Goal: Find specific page/section: Find specific page/section

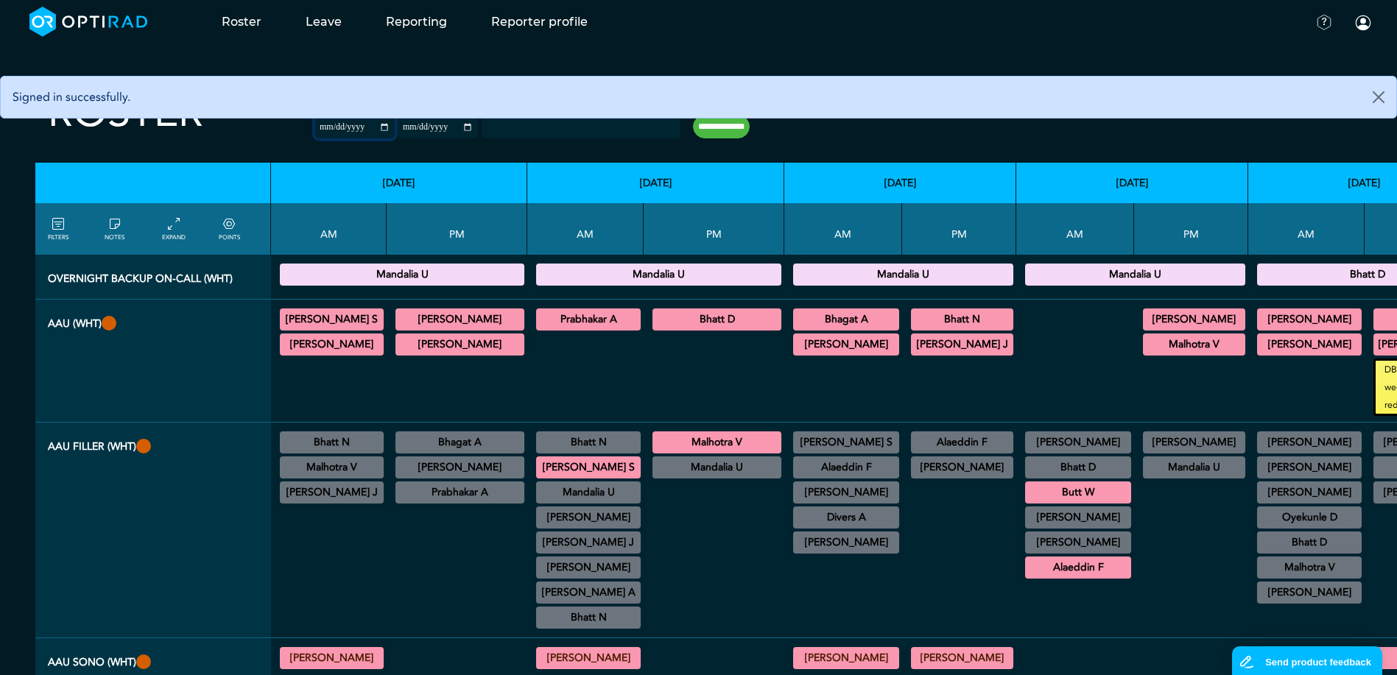
click at [315, 124] on input "**********" at bounding box center [355, 127] width 80 height 22
drag, startPoint x: 300, startPoint y: 123, endPoint x: 295, endPoint y: 140, distance: 17.5
click at [315, 140] on div "**********" at bounding box center [396, 119] width 163 height 62
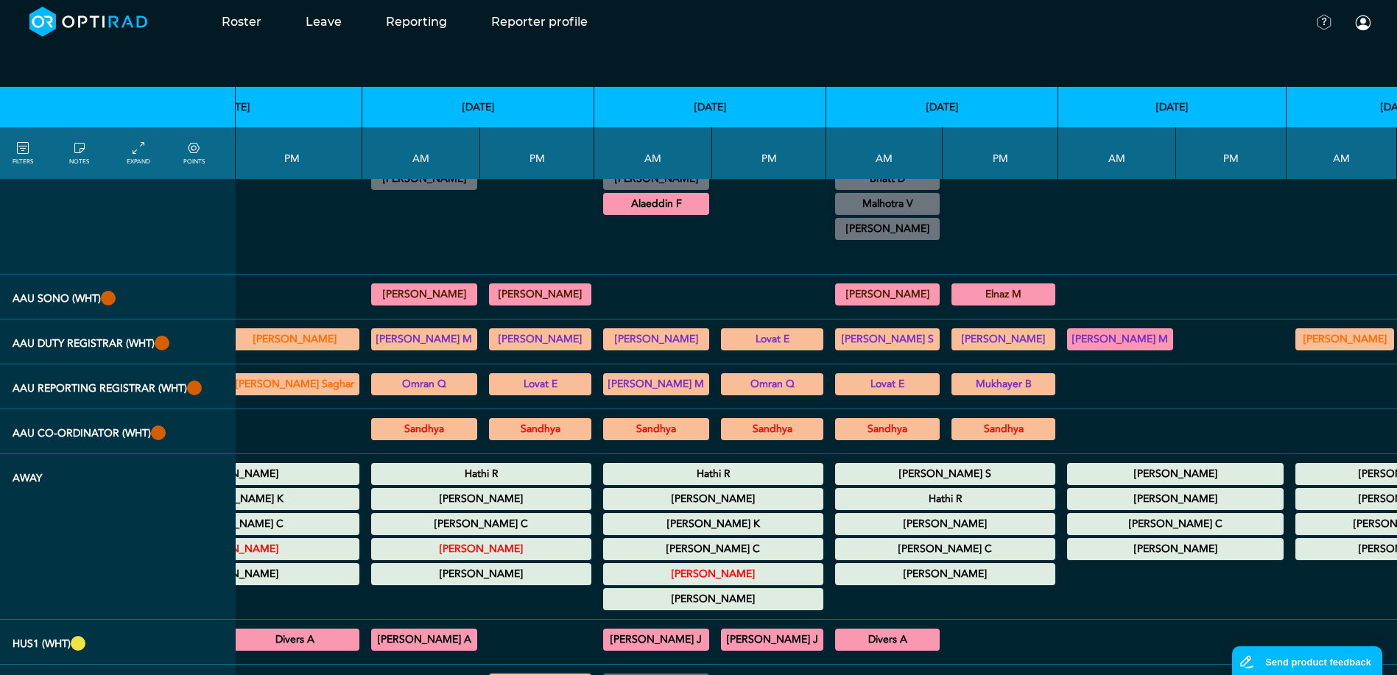
scroll to position [368, 422]
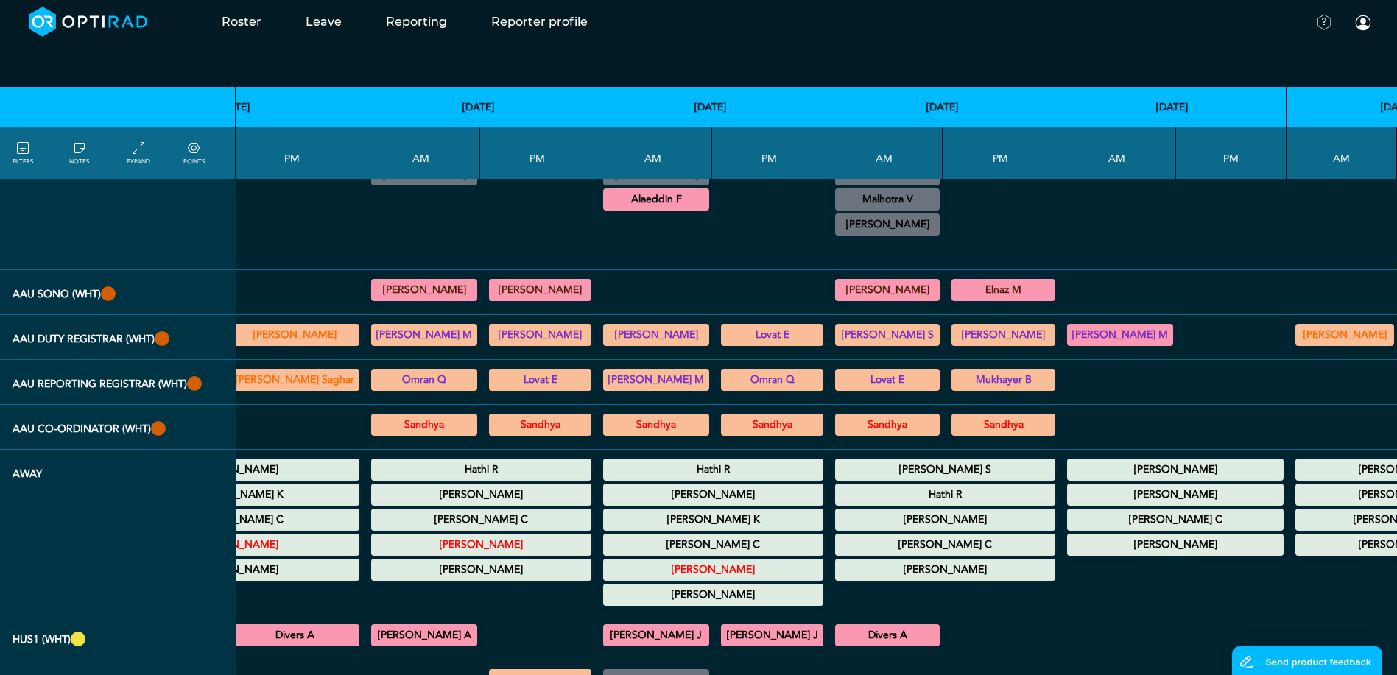
click at [908, 473] on summary "[PERSON_NAME] S" at bounding box center [945, 470] width 216 height 18
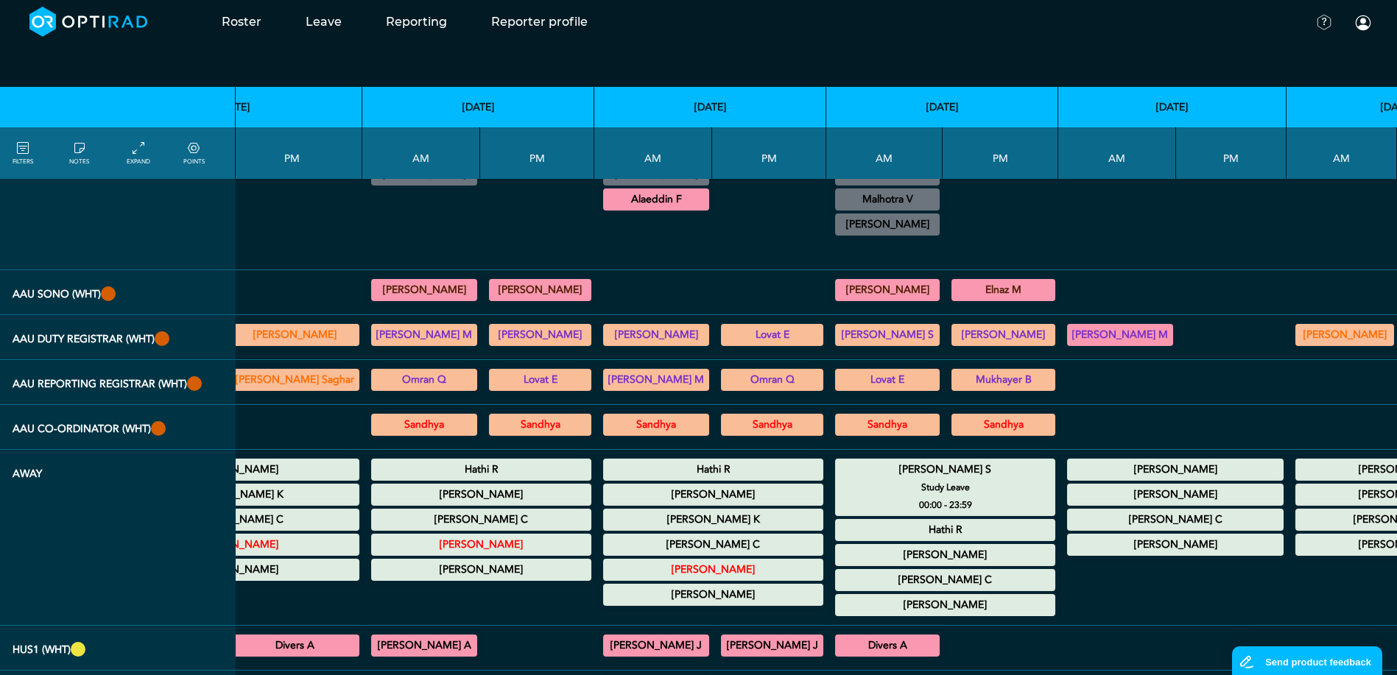
click at [908, 472] on summary "[PERSON_NAME] S" at bounding box center [945, 470] width 216 height 18
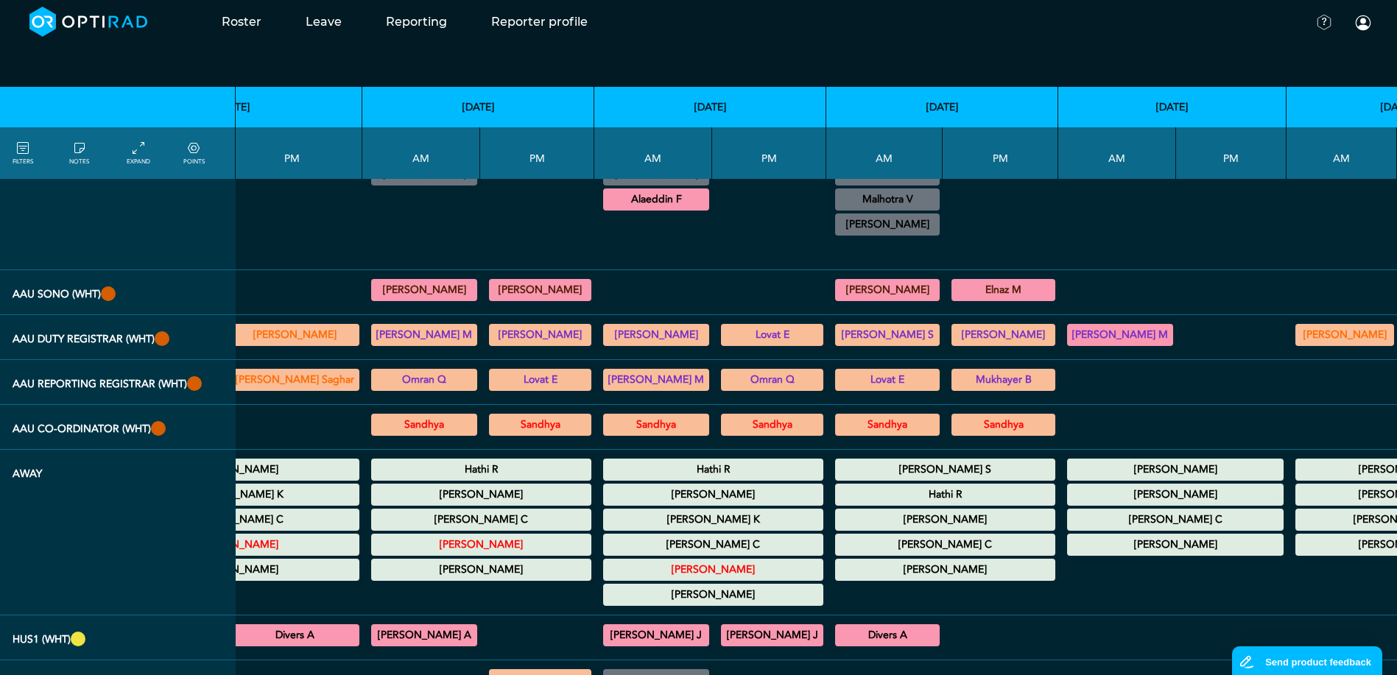
click at [923, 492] on summary "Hathi R" at bounding box center [945, 495] width 216 height 18
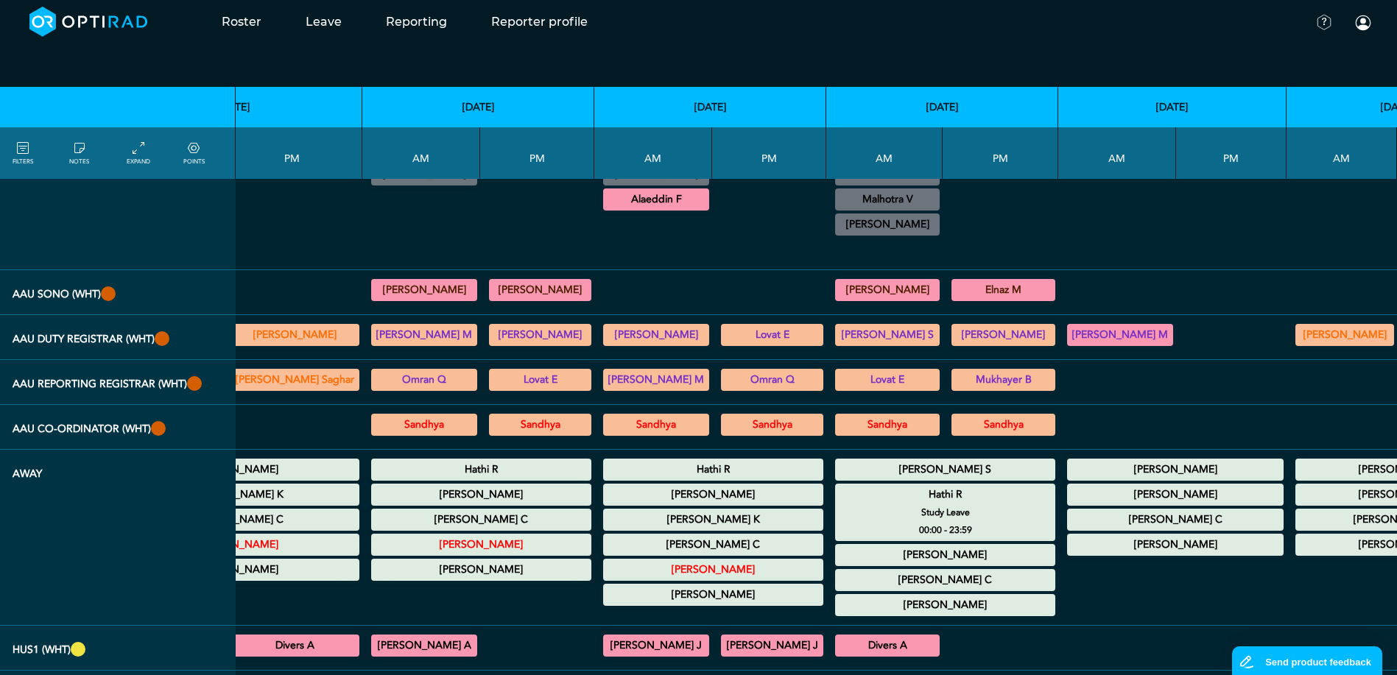
click at [923, 492] on summary "Hathi R" at bounding box center [945, 495] width 216 height 18
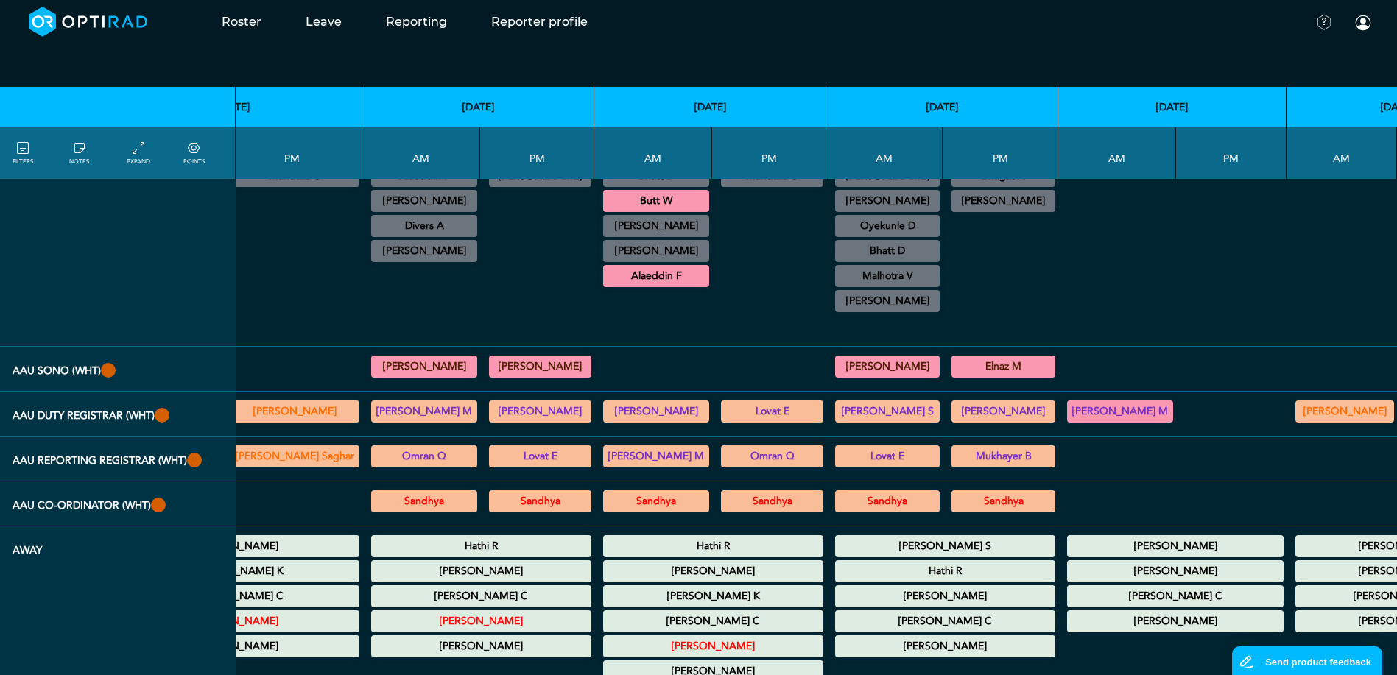
scroll to position [294, 422]
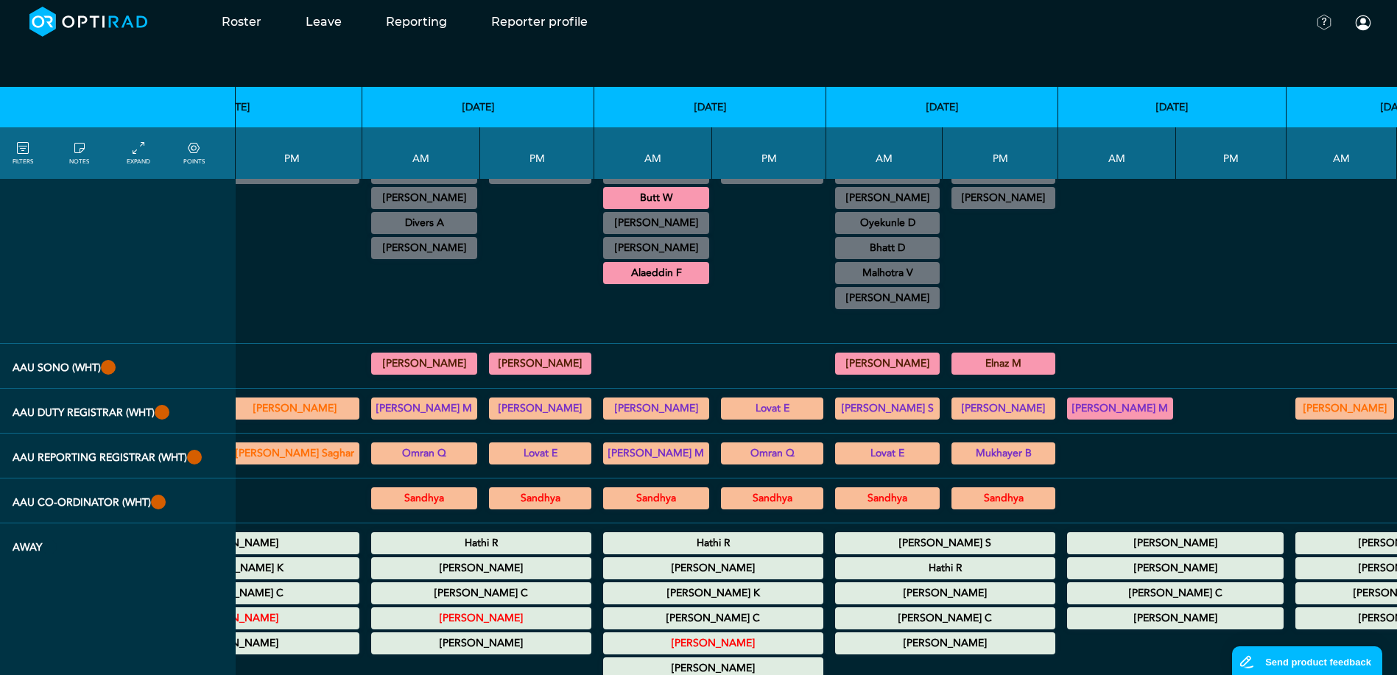
click at [1069, 539] on summary "[PERSON_NAME]" at bounding box center [1175, 543] width 212 height 18
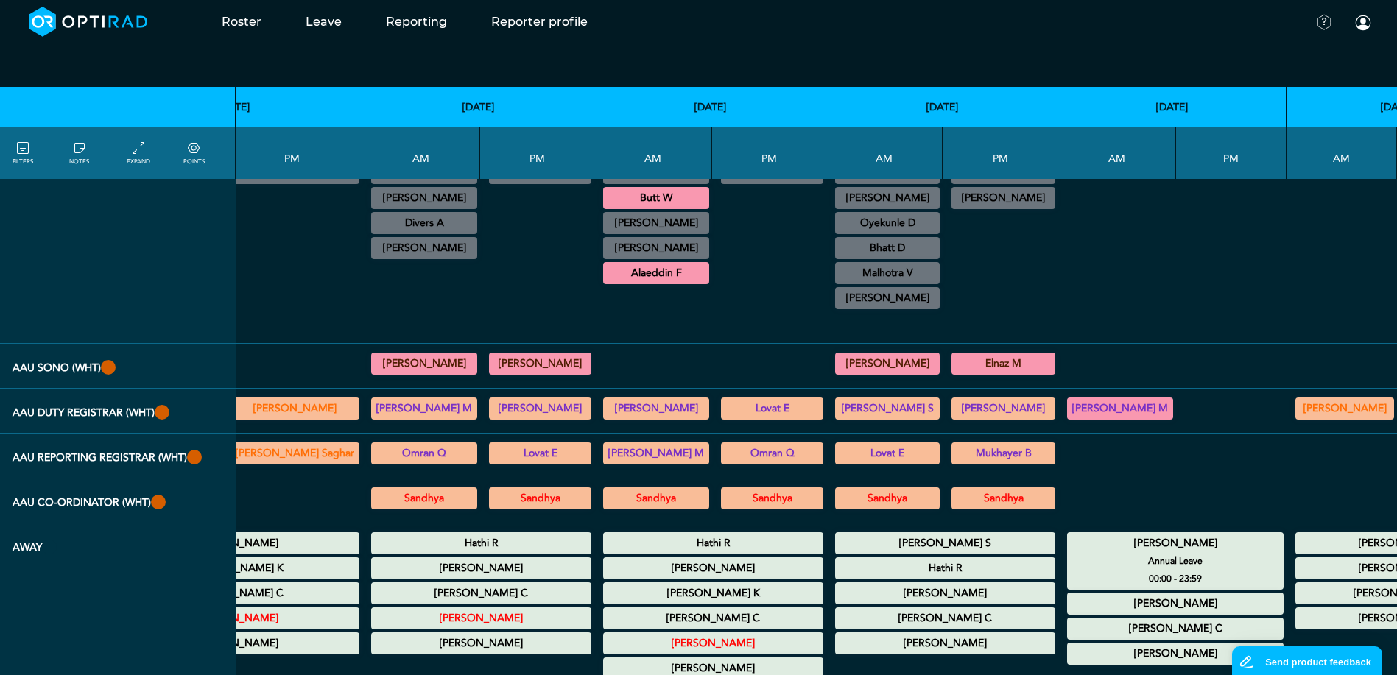
click at [1069, 539] on summary "[PERSON_NAME]" at bounding box center [1175, 543] width 212 height 18
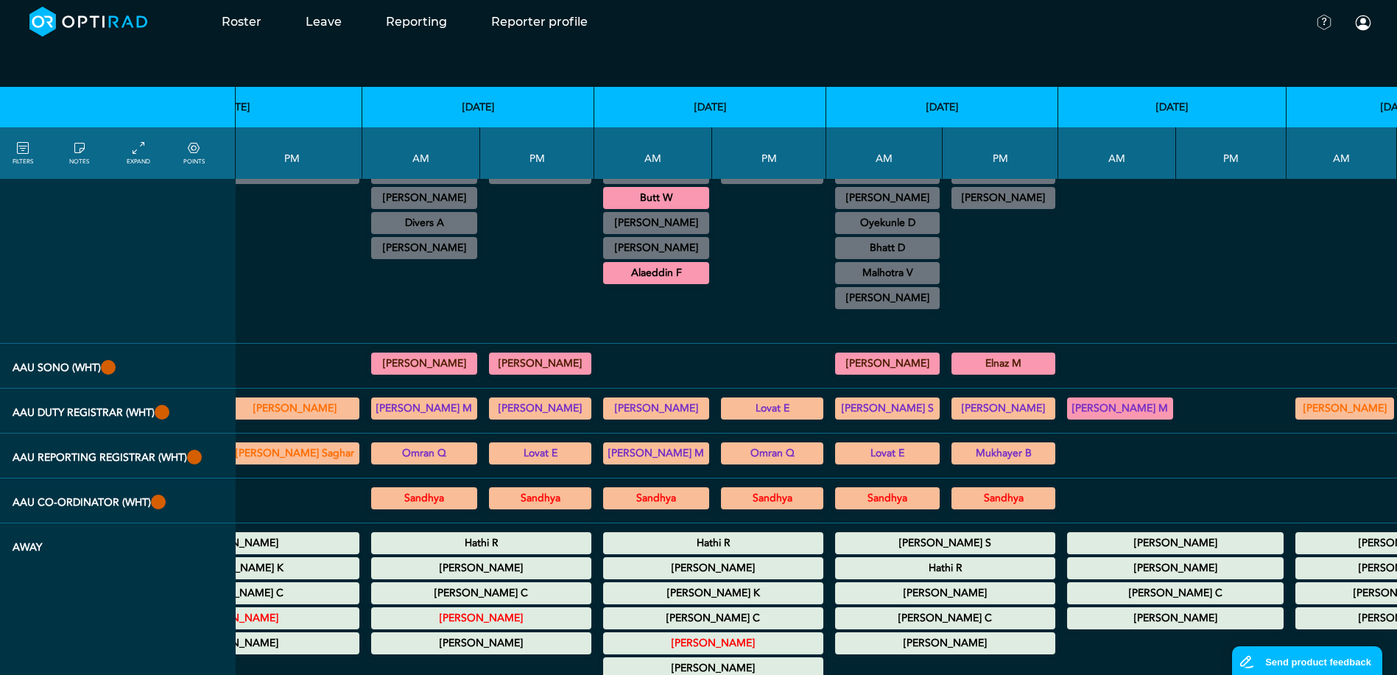
click at [1297, 540] on summary "[PERSON_NAME]" at bounding box center [1399, 543] width 205 height 18
click at [1295, 534] on div "[PERSON_NAME] Annual Leave 00:00 - 23:59" at bounding box center [1399, 543] width 209 height 22
drag, startPoint x: 1202, startPoint y: 534, endPoint x: 1166, endPoint y: 490, distance: 57.0
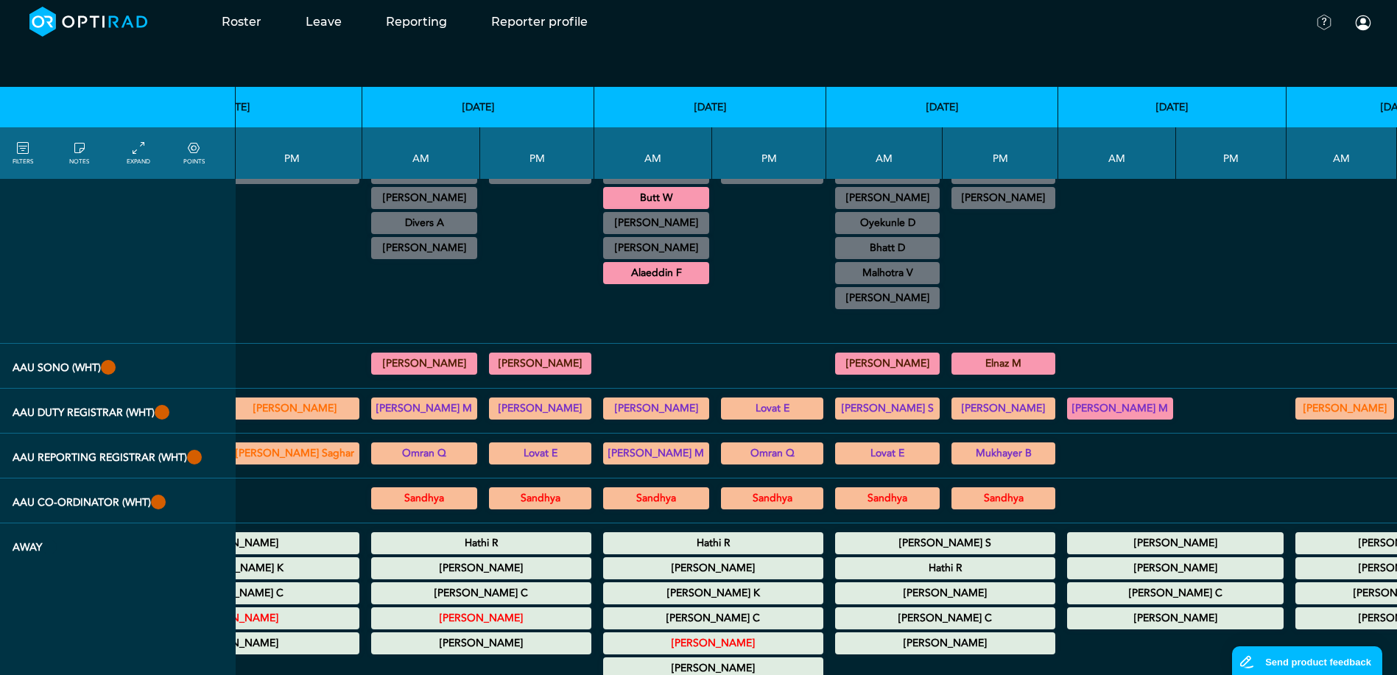
click at [1182, 490] on div at bounding box center [1231, 500] width 99 height 32
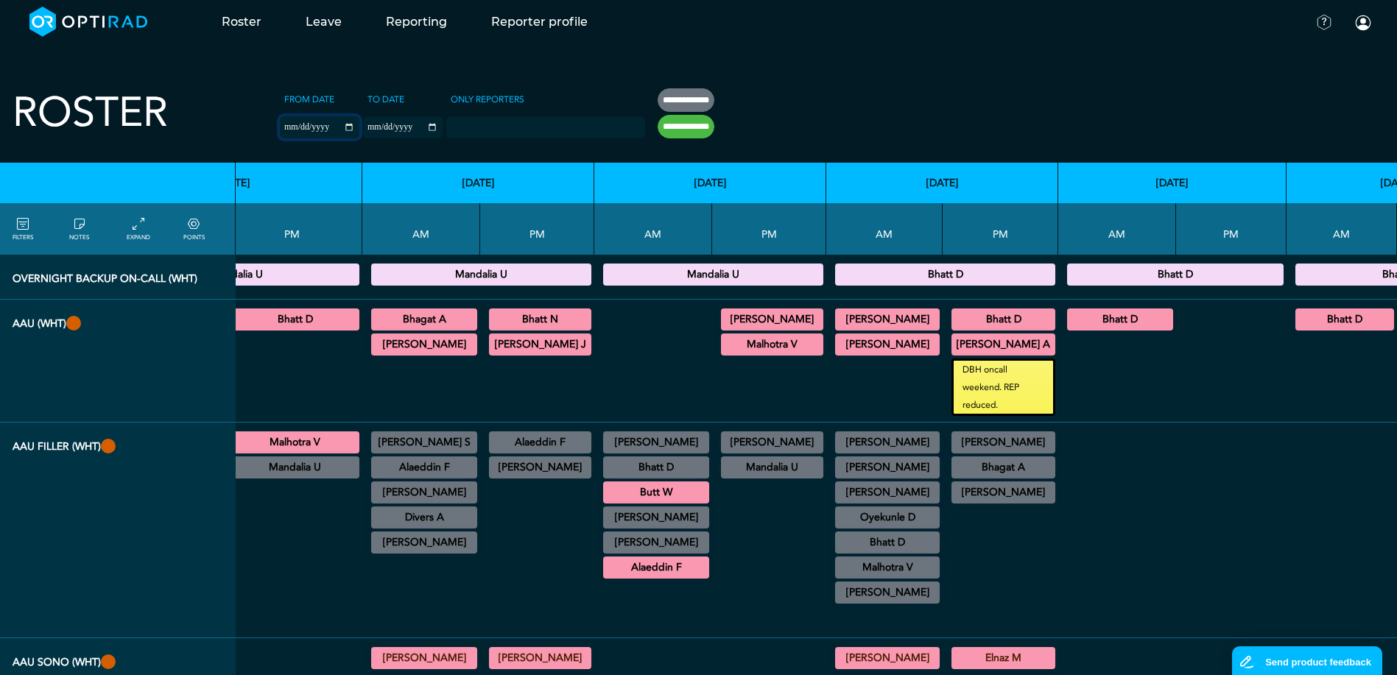
click at [280, 127] on input "**********" at bounding box center [320, 127] width 80 height 22
type input "**********"
click at [363, 127] on input "**********" at bounding box center [403, 127] width 80 height 22
type input "**********"
click at [657, 131] on input "**********" at bounding box center [685, 127] width 57 height 24
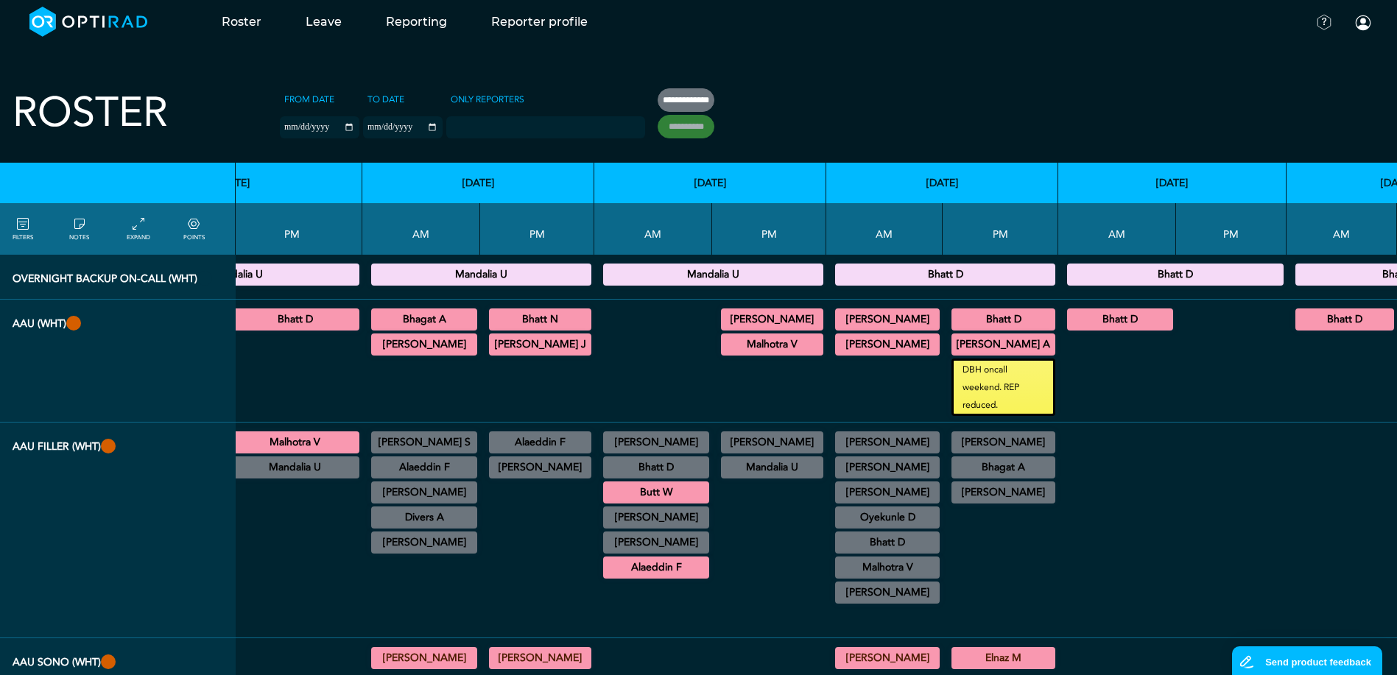
scroll to position [0, 420]
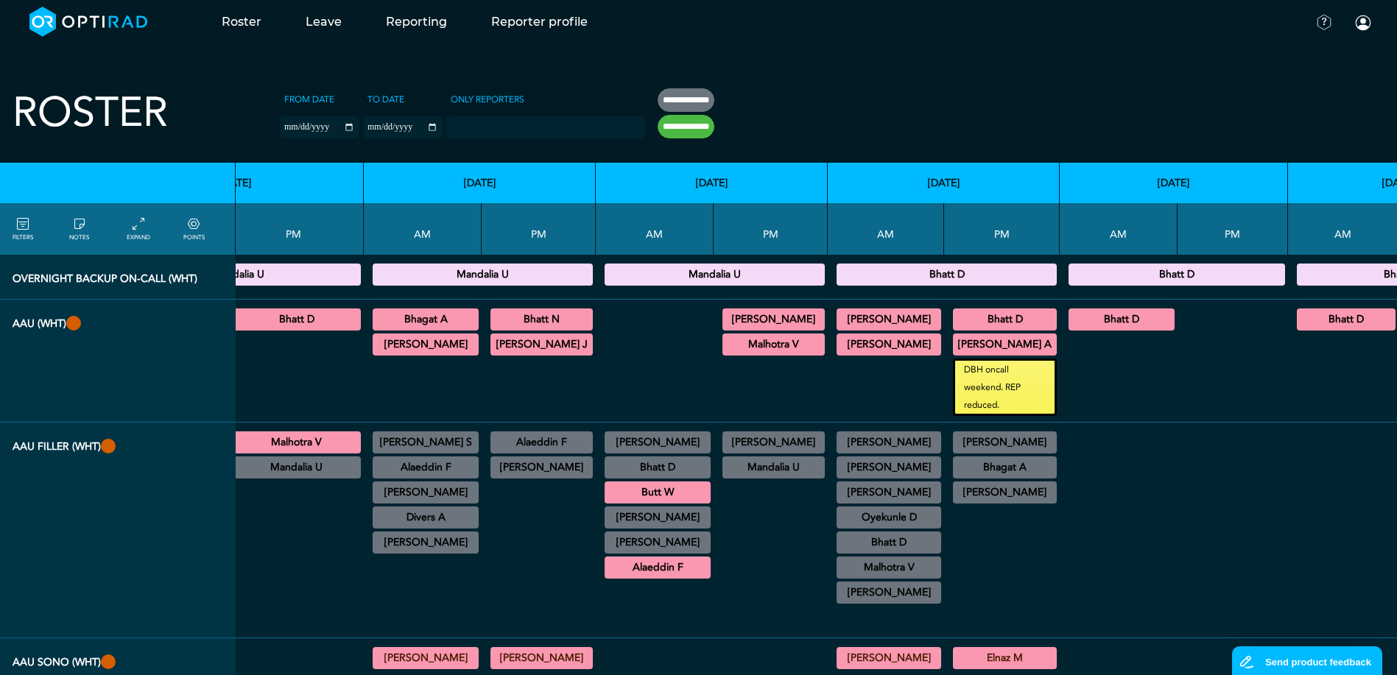
type input "**********"
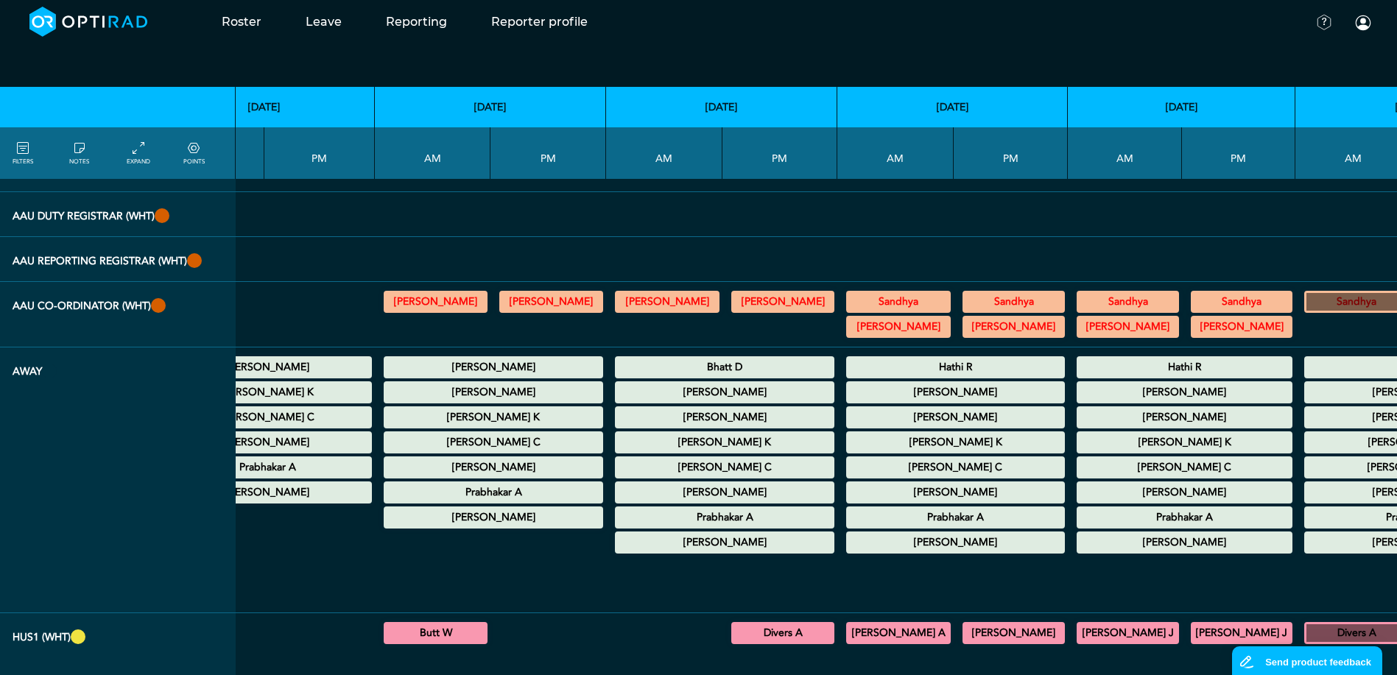
scroll to position [515, 3081]
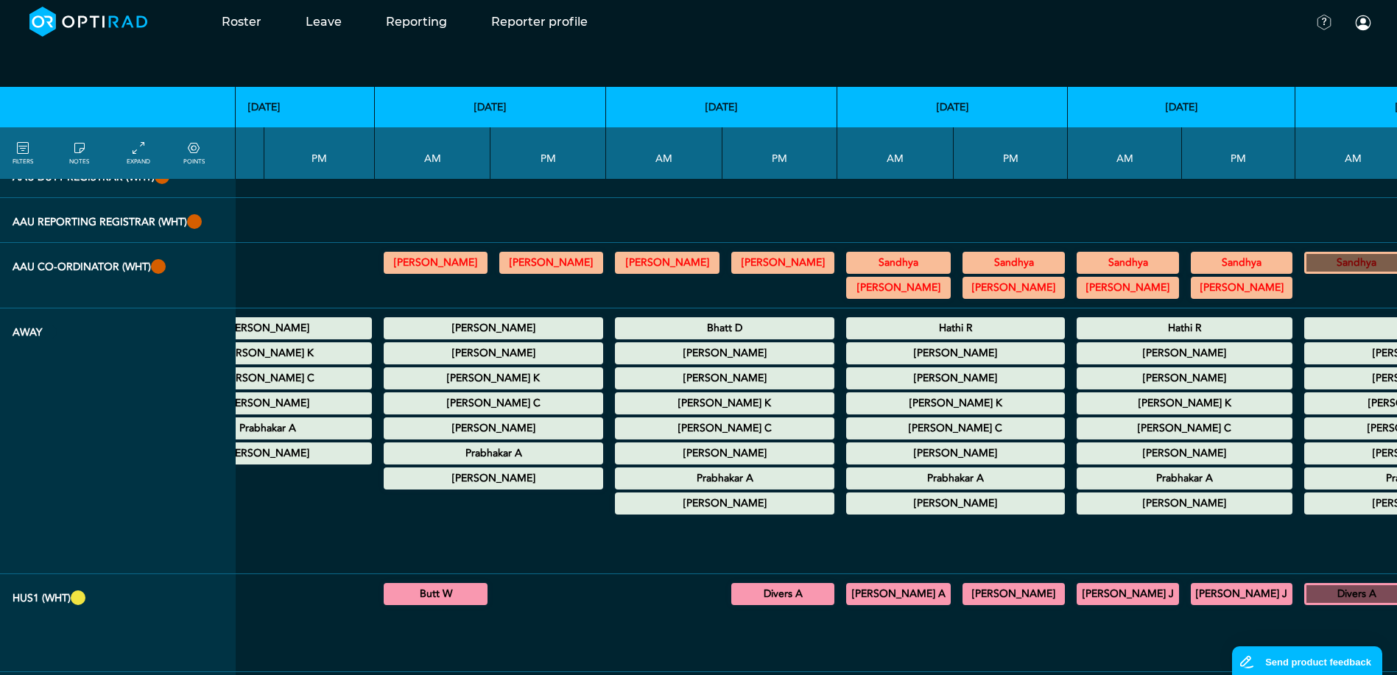
click at [617, 337] on summary "Bhatt D" at bounding box center [724, 328] width 215 height 18
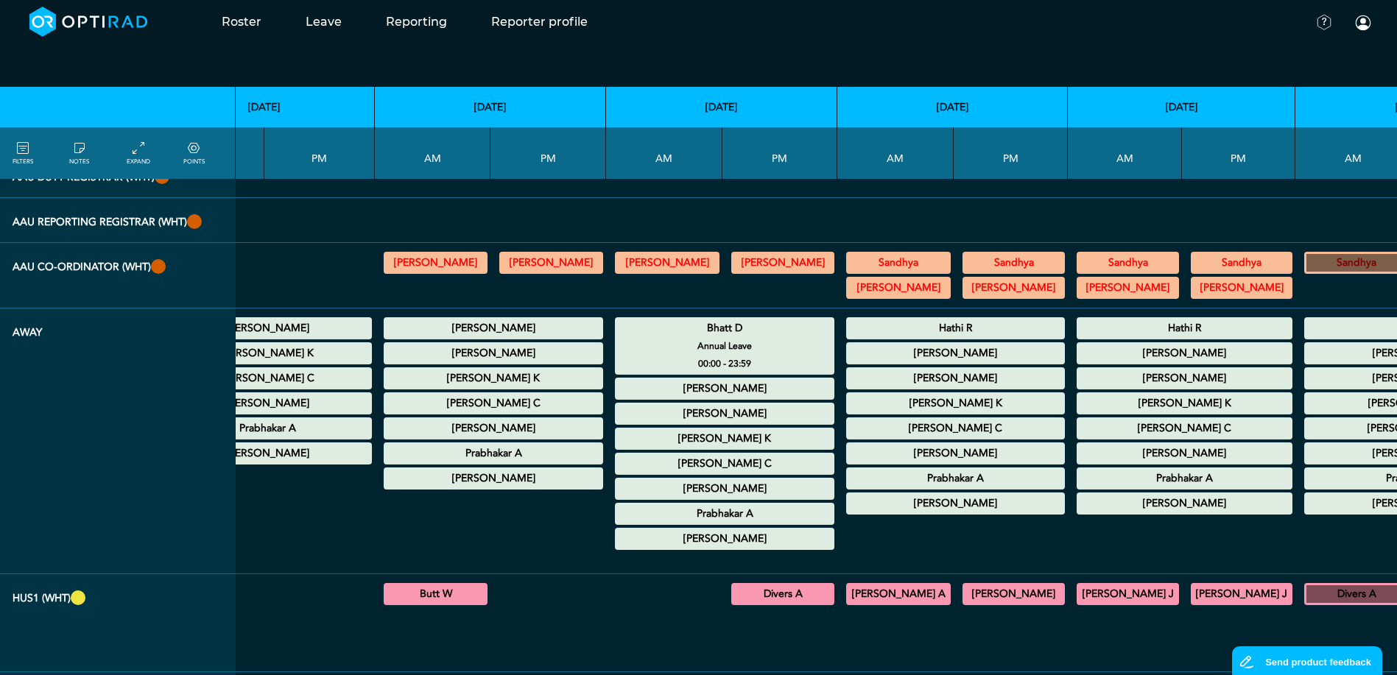
click at [617, 337] on summary "Bhatt D" at bounding box center [724, 328] width 215 height 18
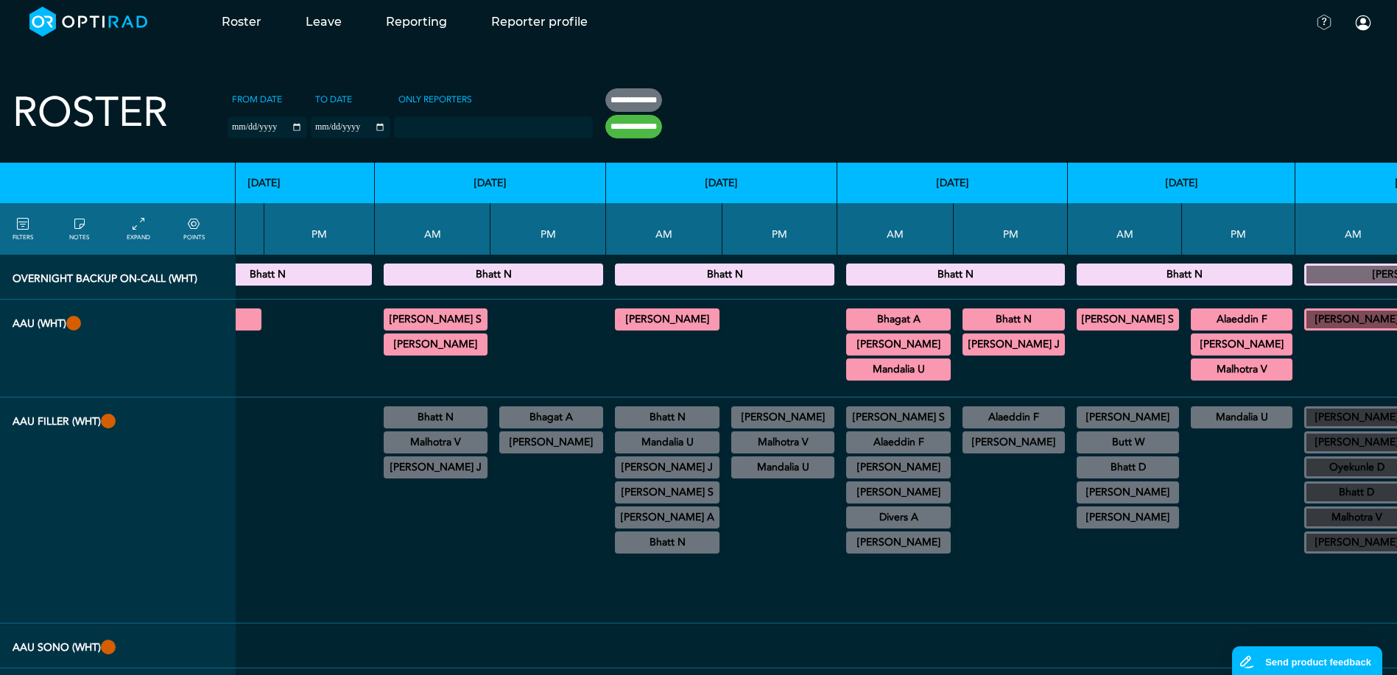
scroll to position [74, 3081]
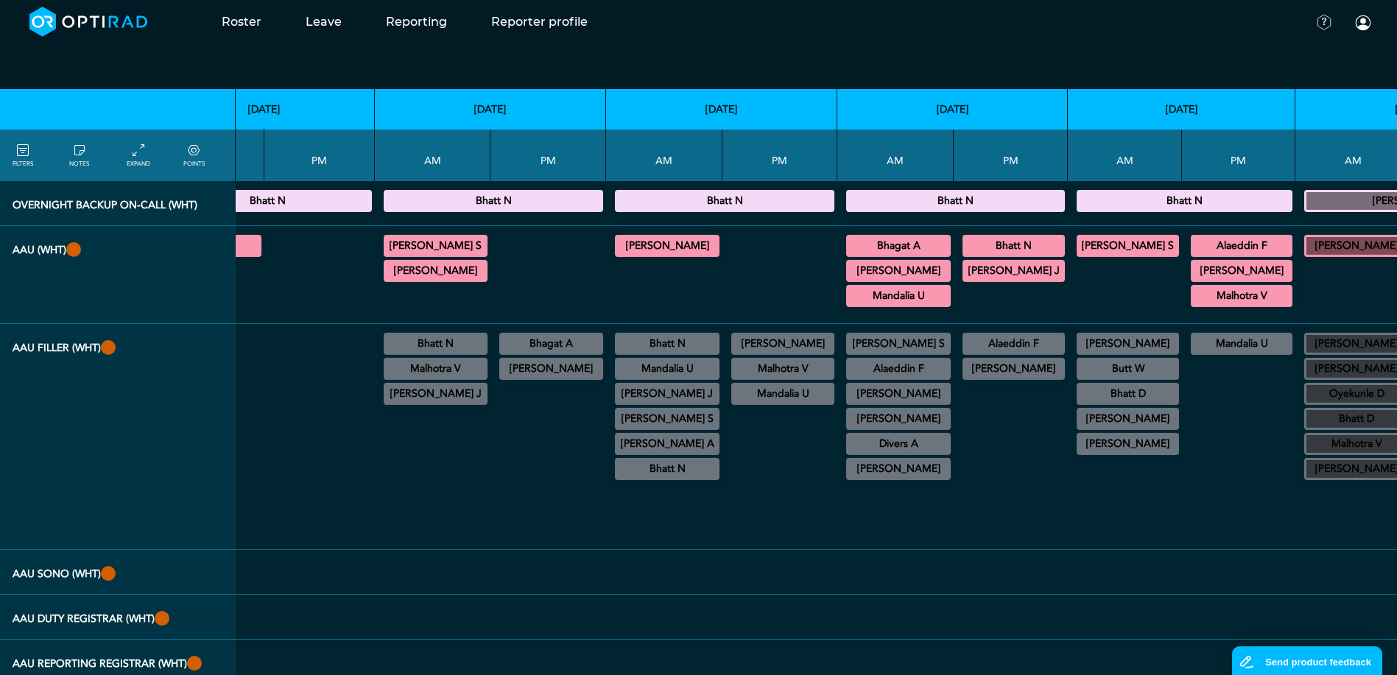
drag, startPoint x: 425, startPoint y: 674, endPoint x: 504, endPoint y: 677, distance: 78.8
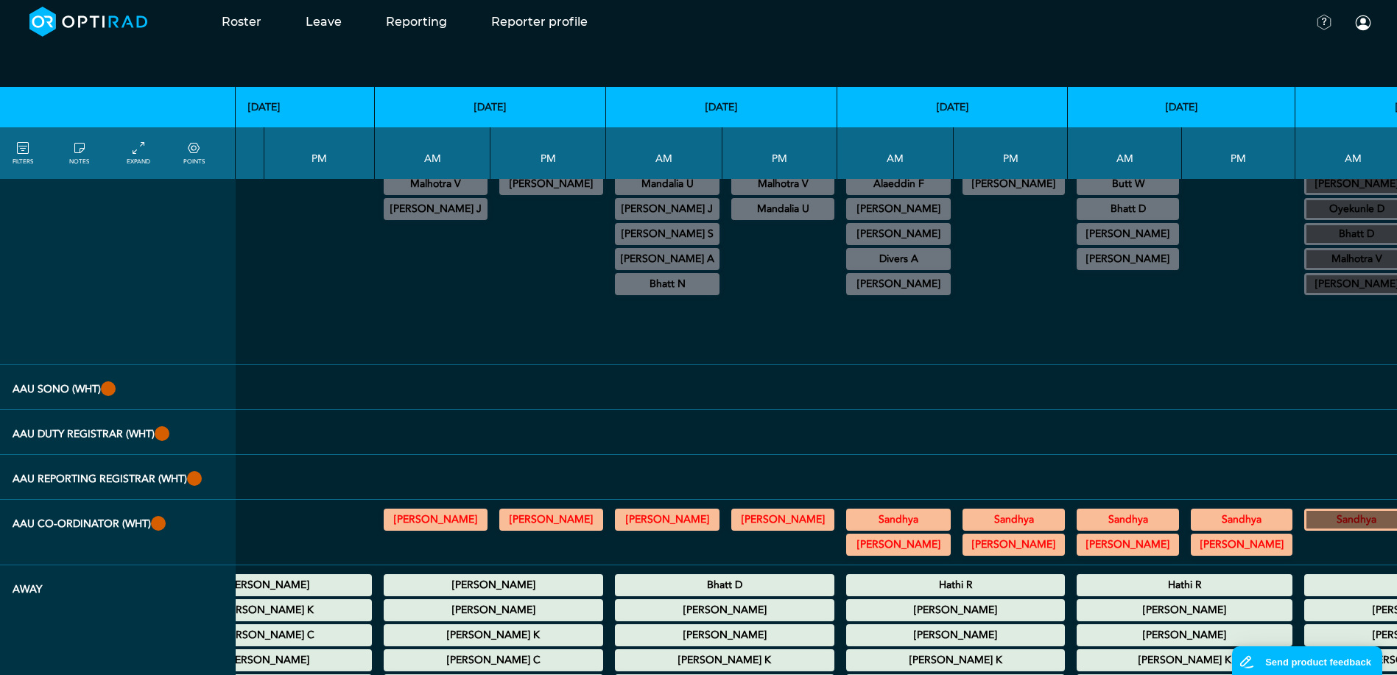
drag, startPoint x: 504, startPoint y: 677, endPoint x: 612, endPoint y: 405, distance: 292.4
click at [612, 405] on td at bounding box center [664, 387] width 116 height 45
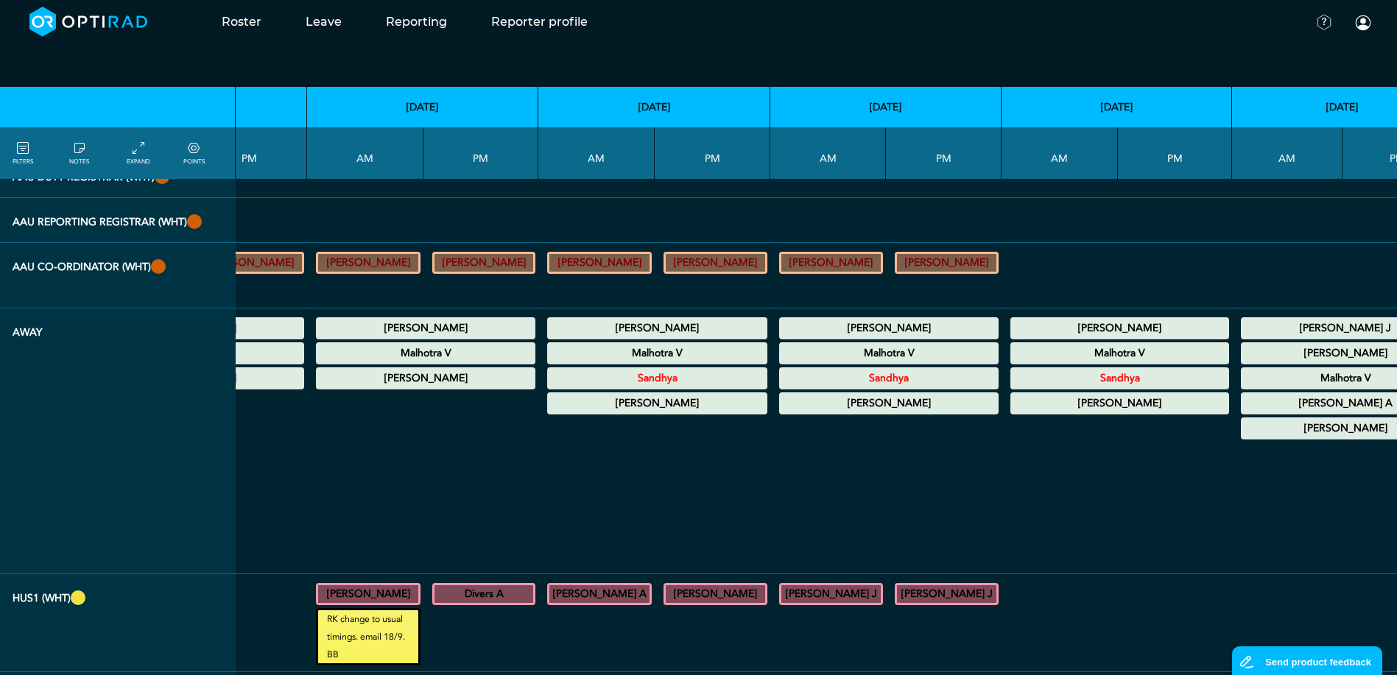
scroll to position [442, 8163]
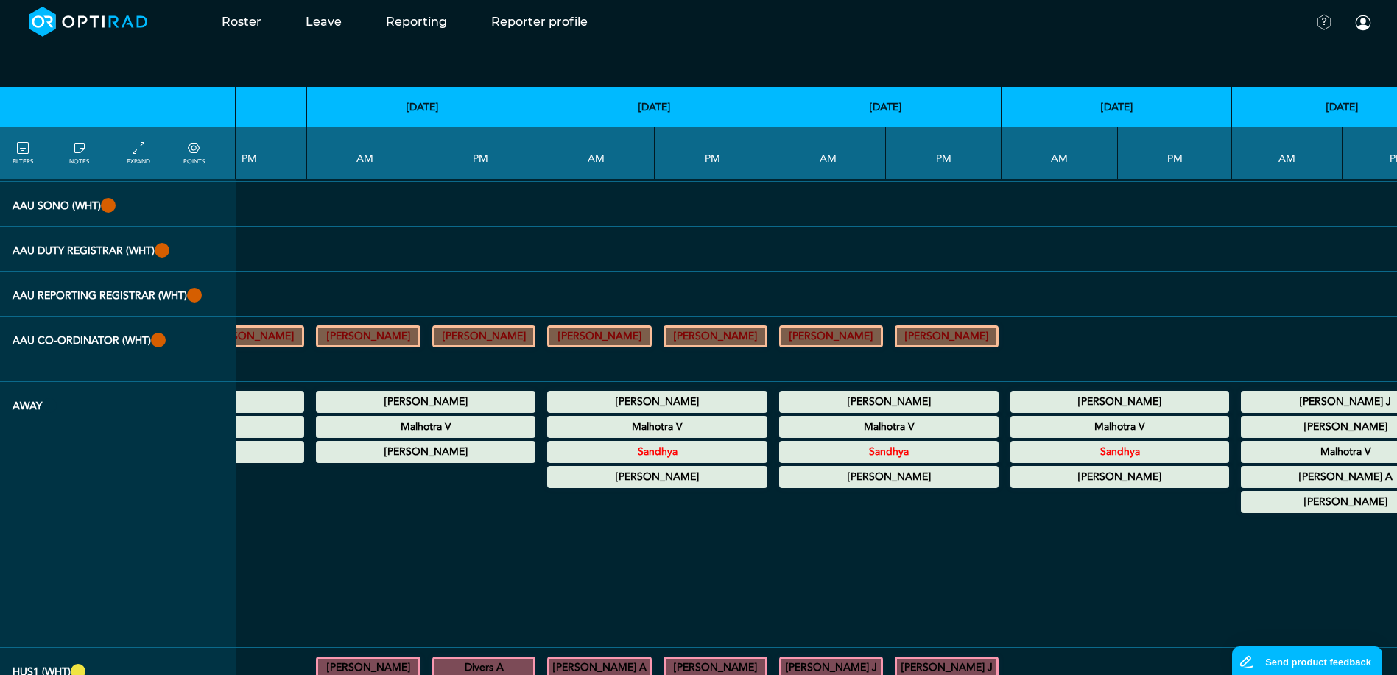
click at [1012, 436] on summary "Malhotra V" at bounding box center [1119, 427] width 214 height 18
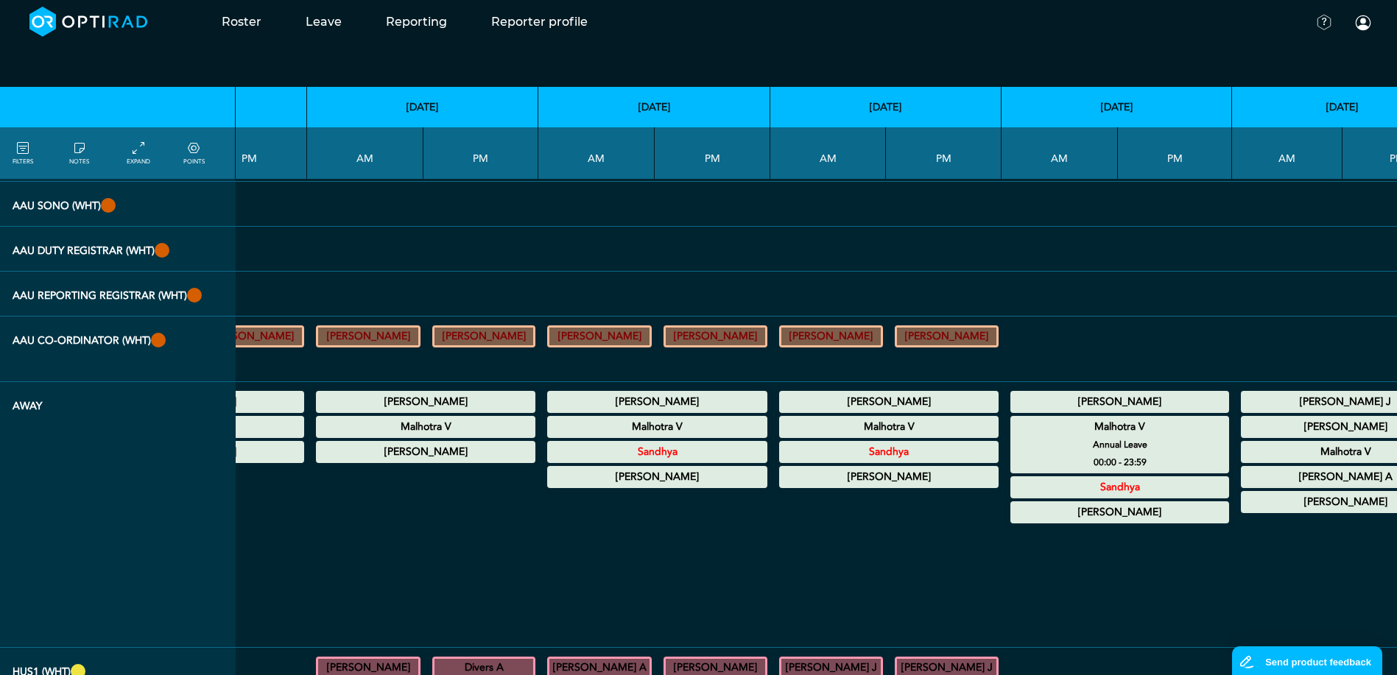
click at [1012, 436] on summary "Malhotra V" at bounding box center [1119, 427] width 214 height 18
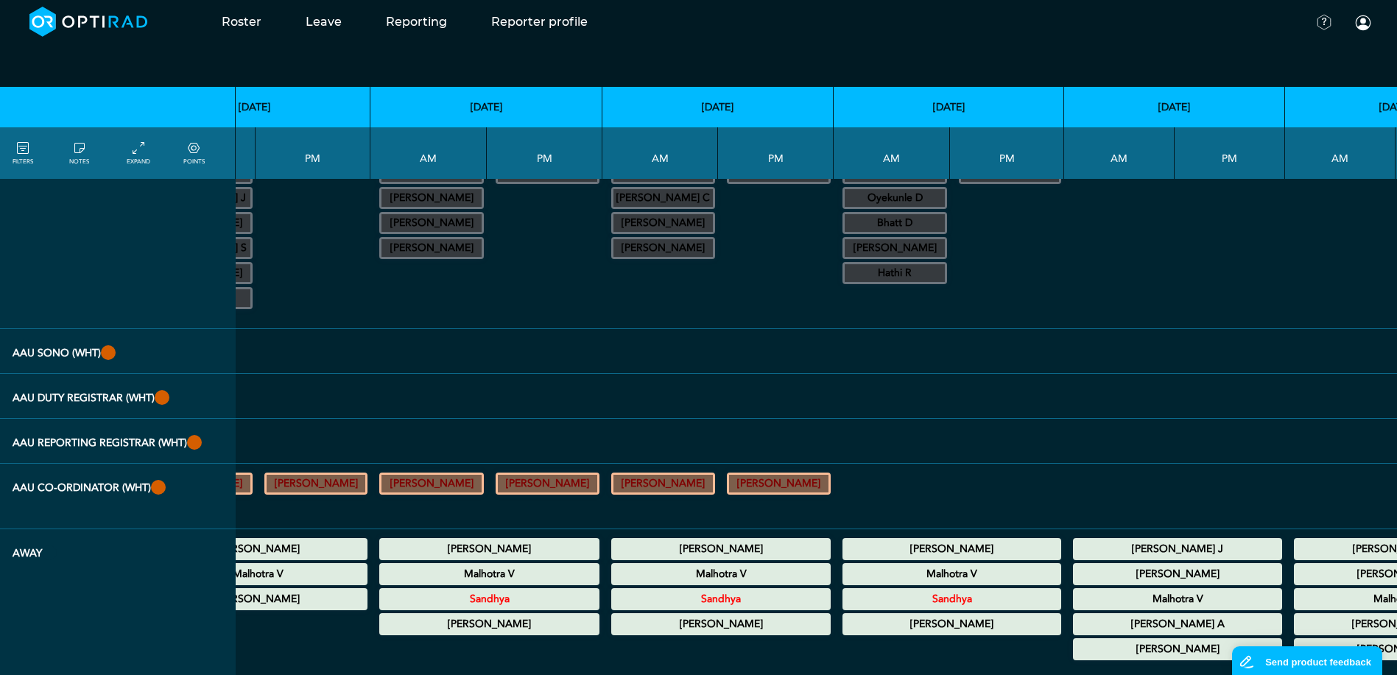
scroll to position [294, 8307]
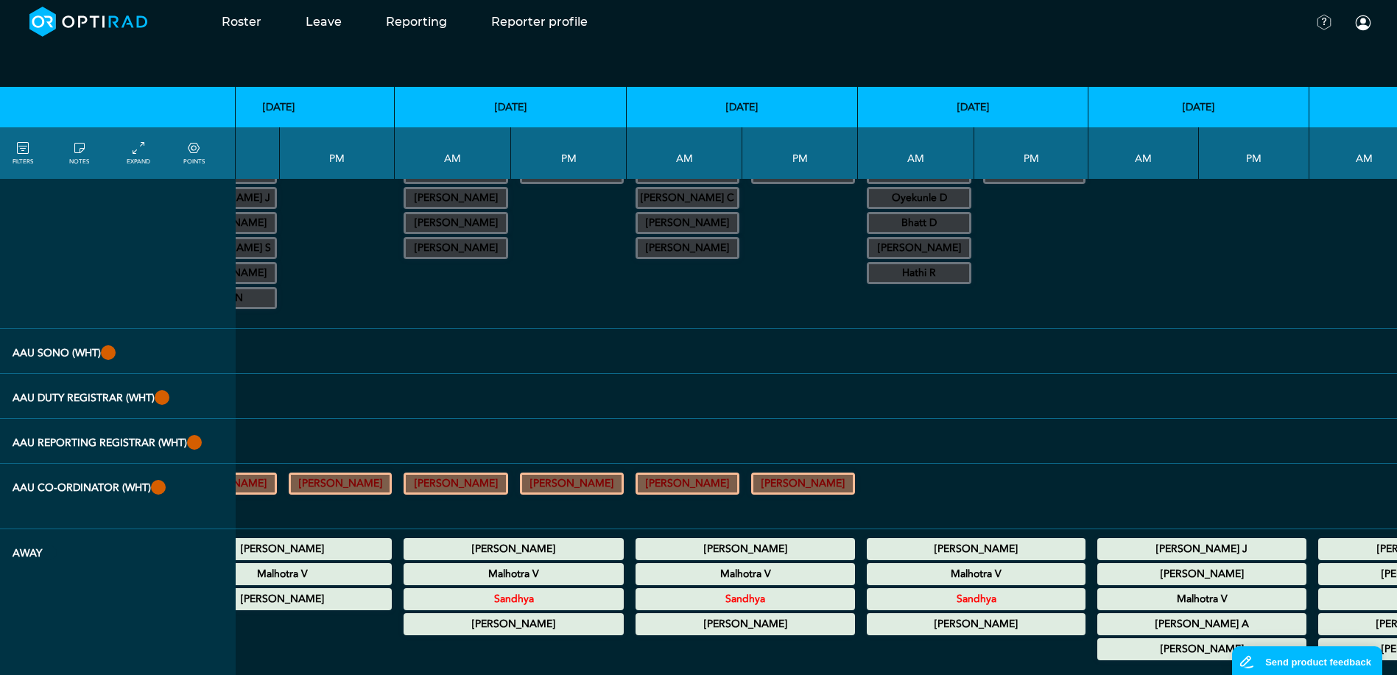
click at [1099, 558] on summary "[PERSON_NAME] J" at bounding box center [1201, 549] width 205 height 18
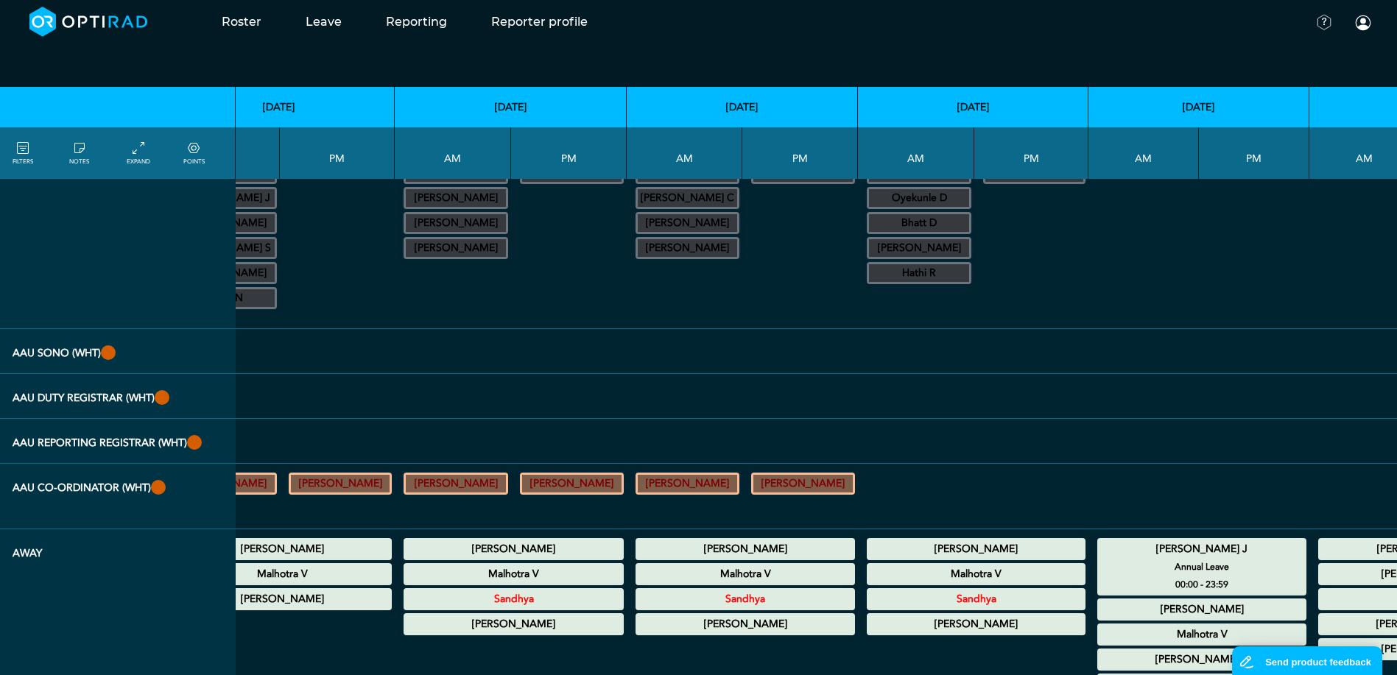
click at [1099, 558] on summary "[PERSON_NAME] J" at bounding box center [1201, 549] width 205 height 18
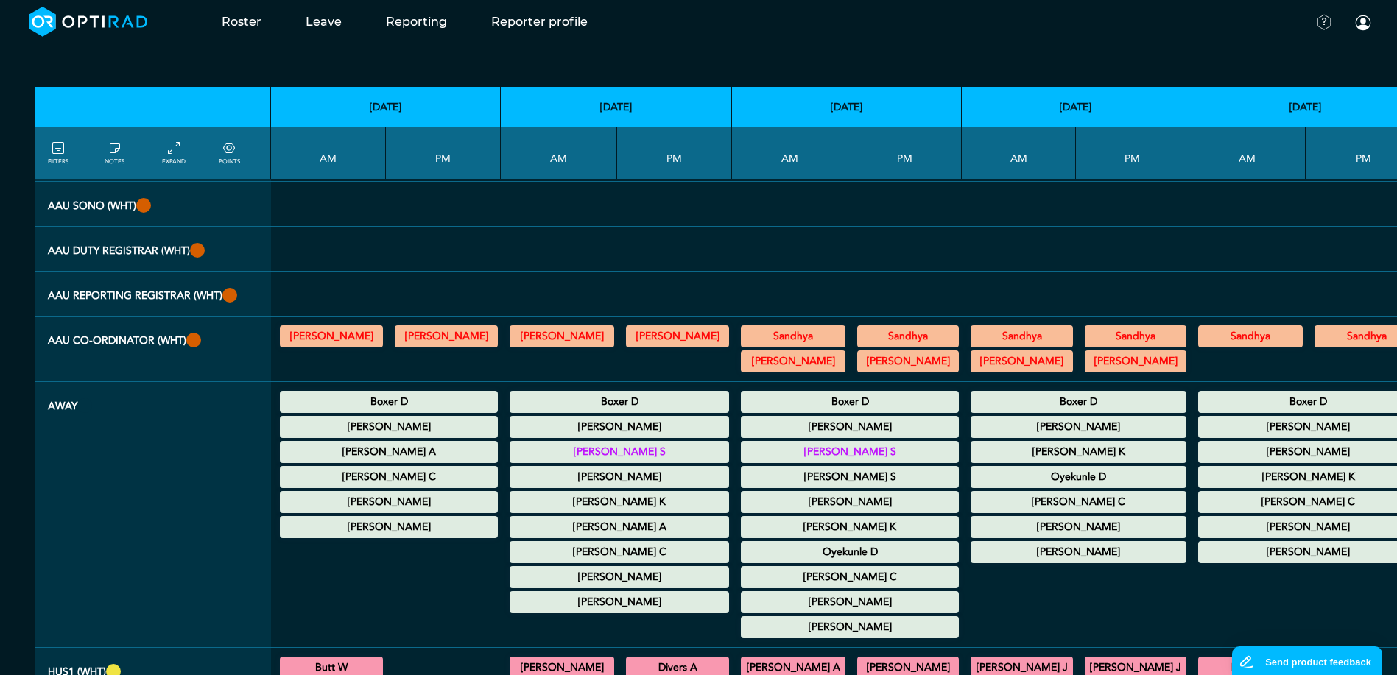
scroll to position [515, 0]
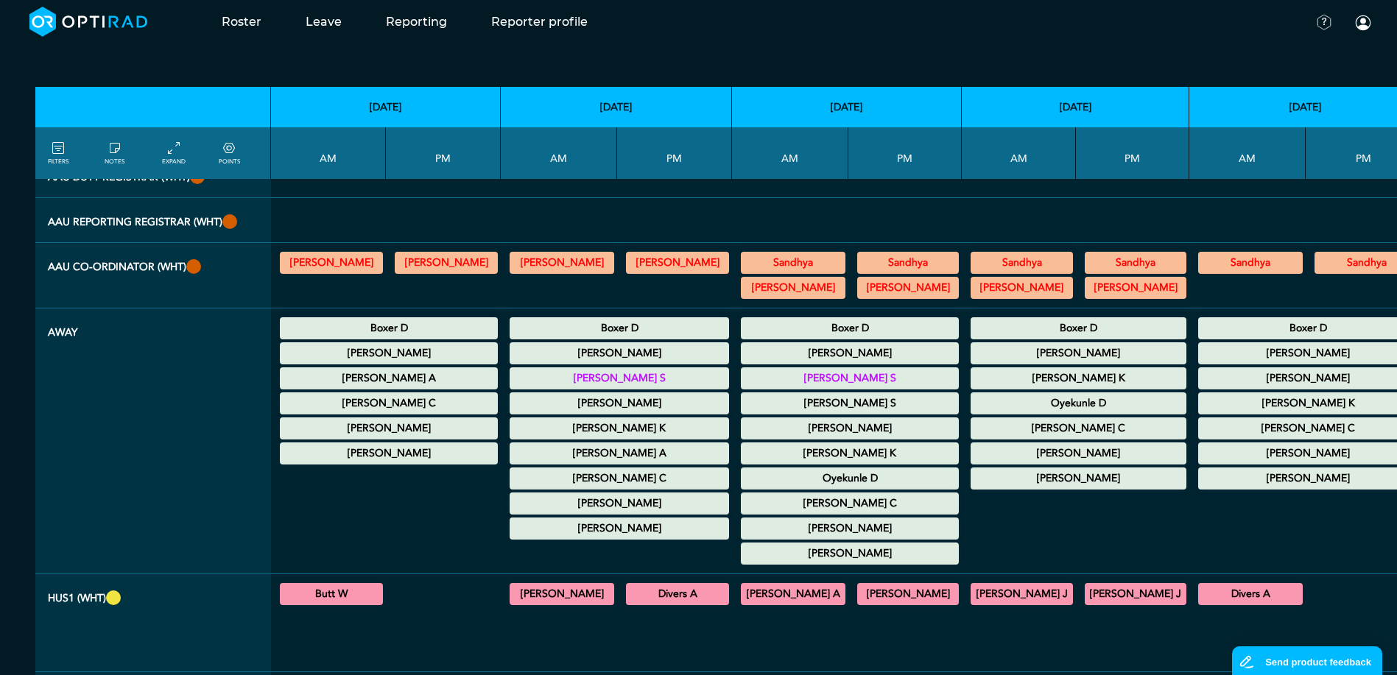
click at [594, 462] on summary "[PERSON_NAME] A" at bounding box center [619, 454] width 215 height 18
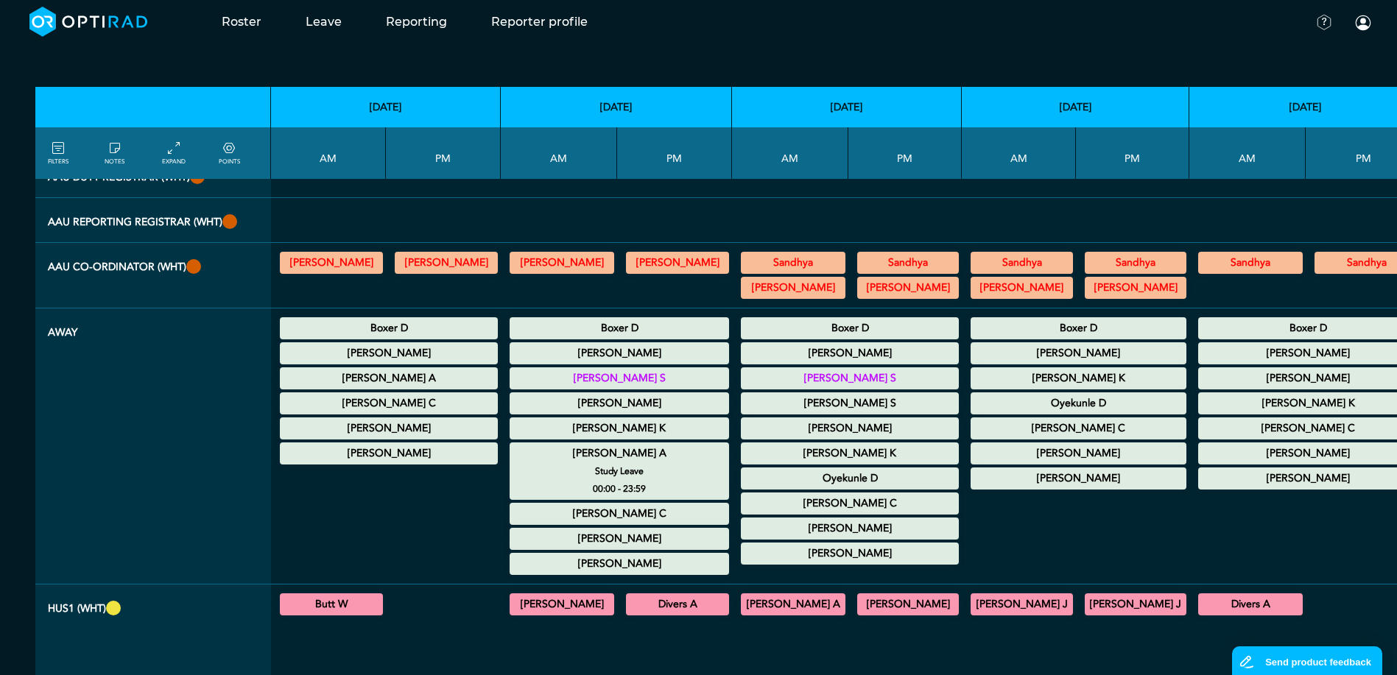
click at [594, 462] on summary "[PERSON_NAME] A" at bounding box center [619, 454] width 215 height 18
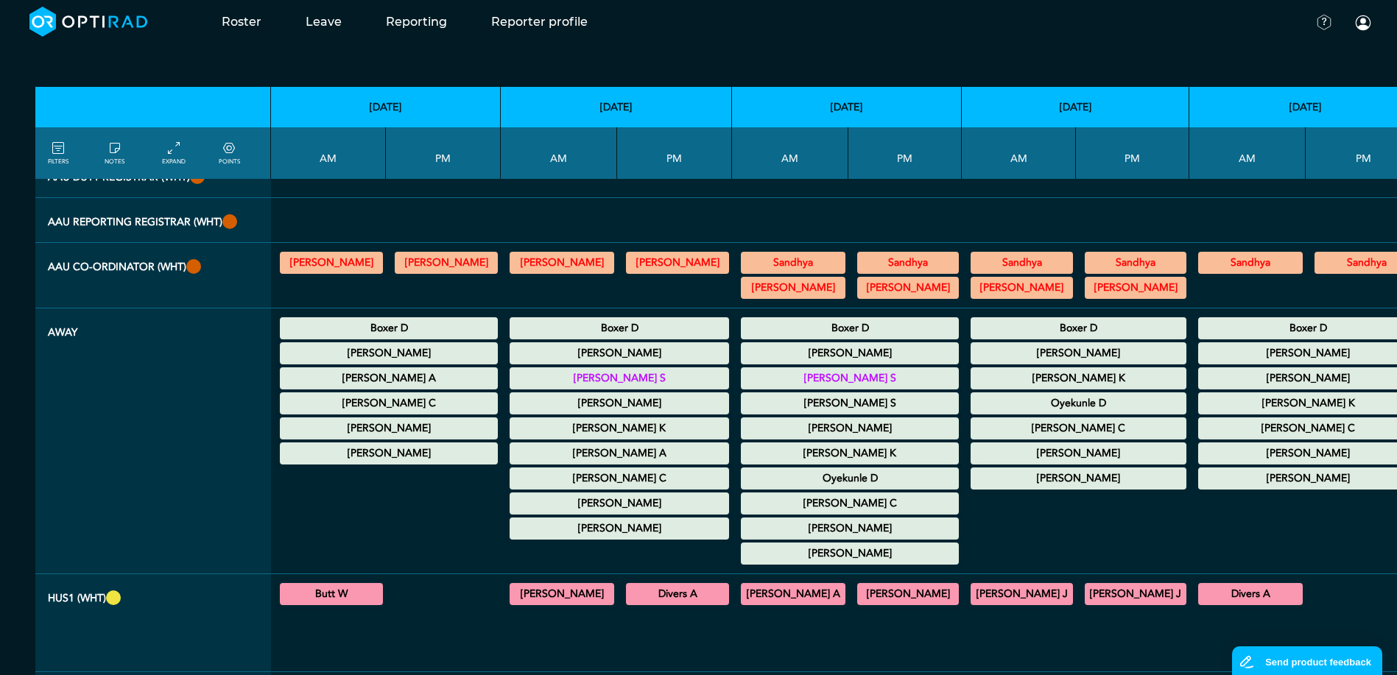
click at [389, 387] on summary "[PERSON_NAME] A" at bounding box center [388, 379] width 213 height 18
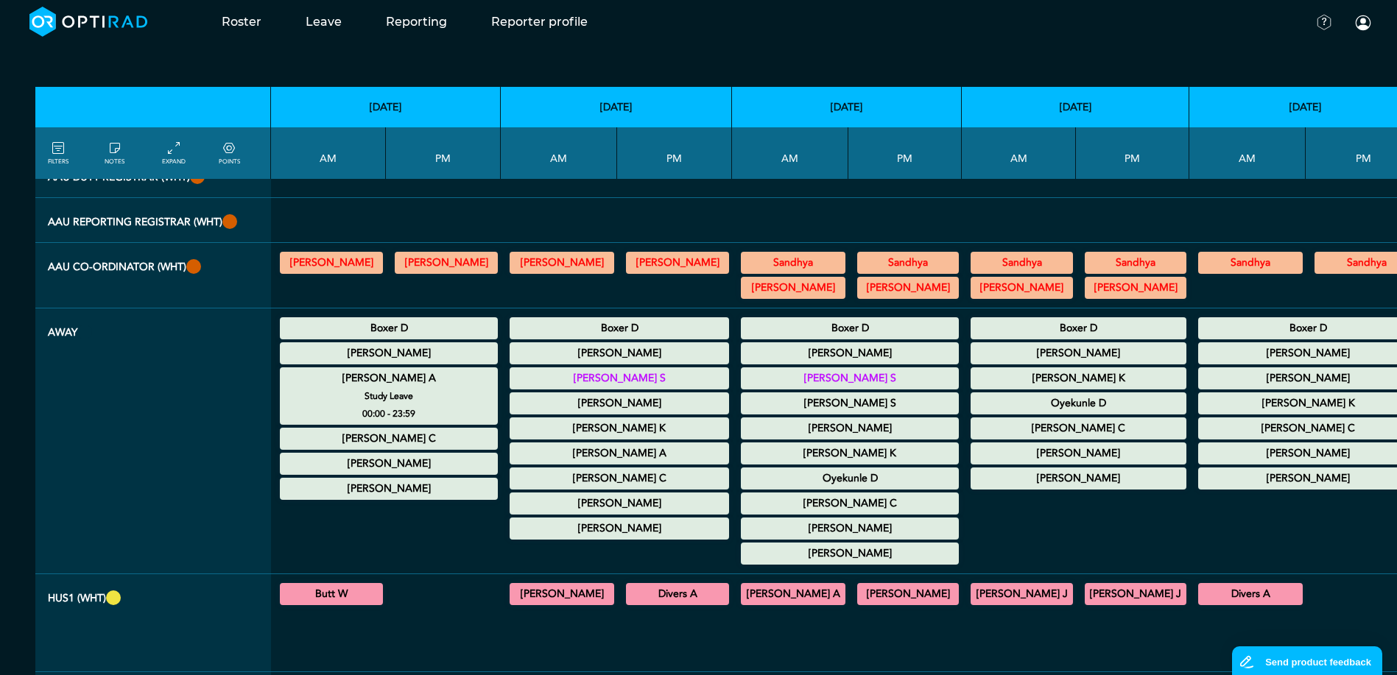
click at [389, 387] on summary "[PERSON_NAME] A" at bounding box center [388, 379] width 213 height 18
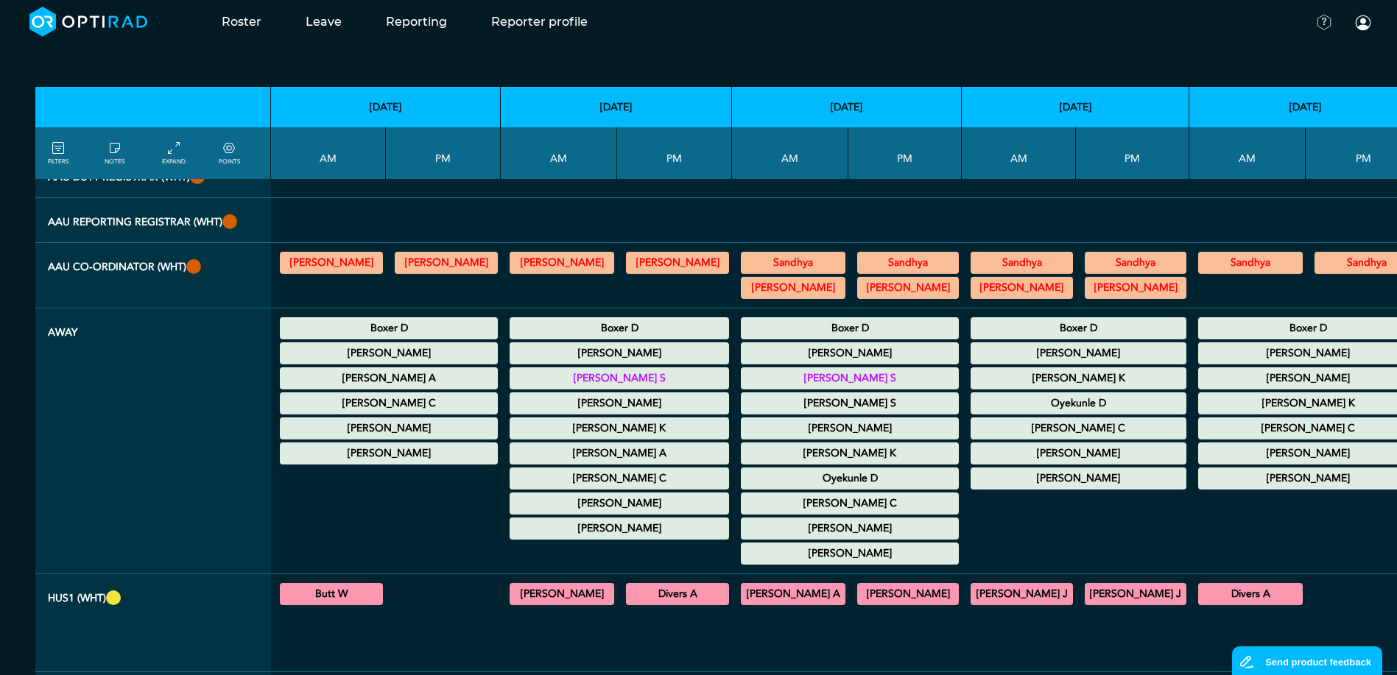
click at [799, 537] on summary "[PERSON_NAME]" at bounding box center [849, 529] width 213 height 18
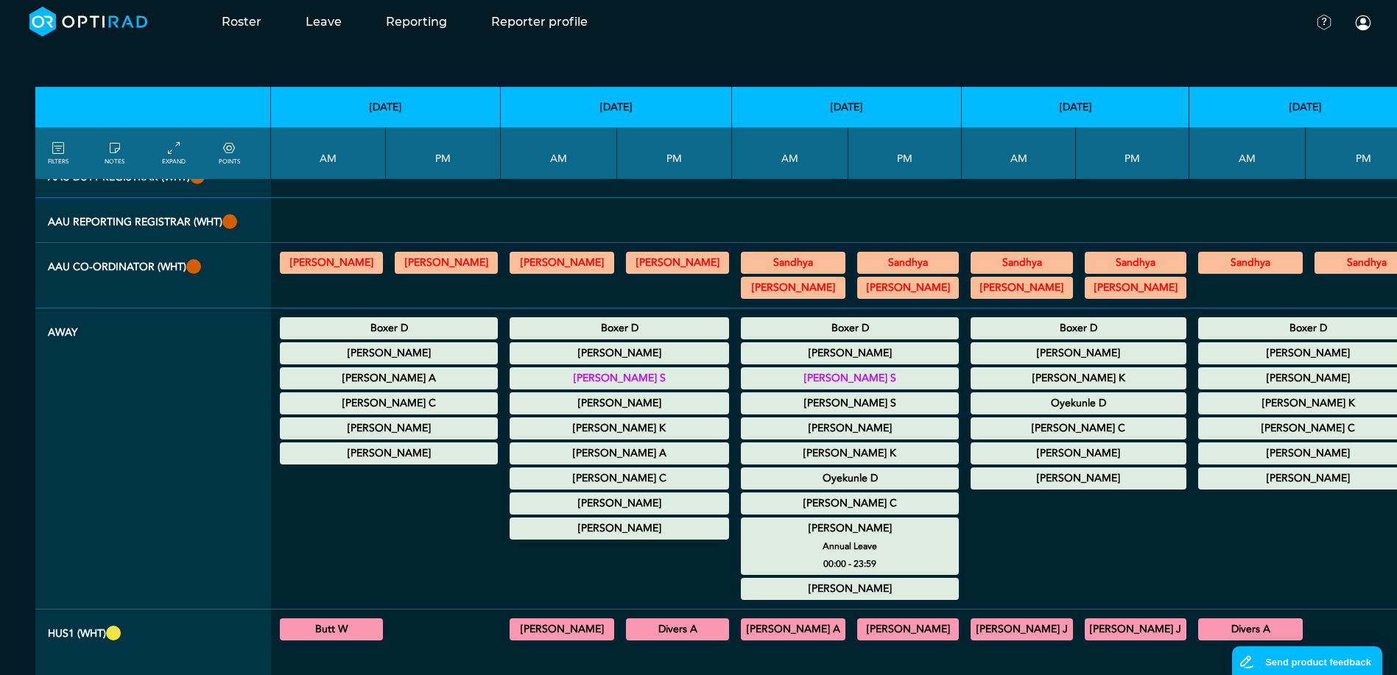
click at [774, 537] on summary "[PERSON_NAME]" at bounding box center [849, 529] width 213 height 18
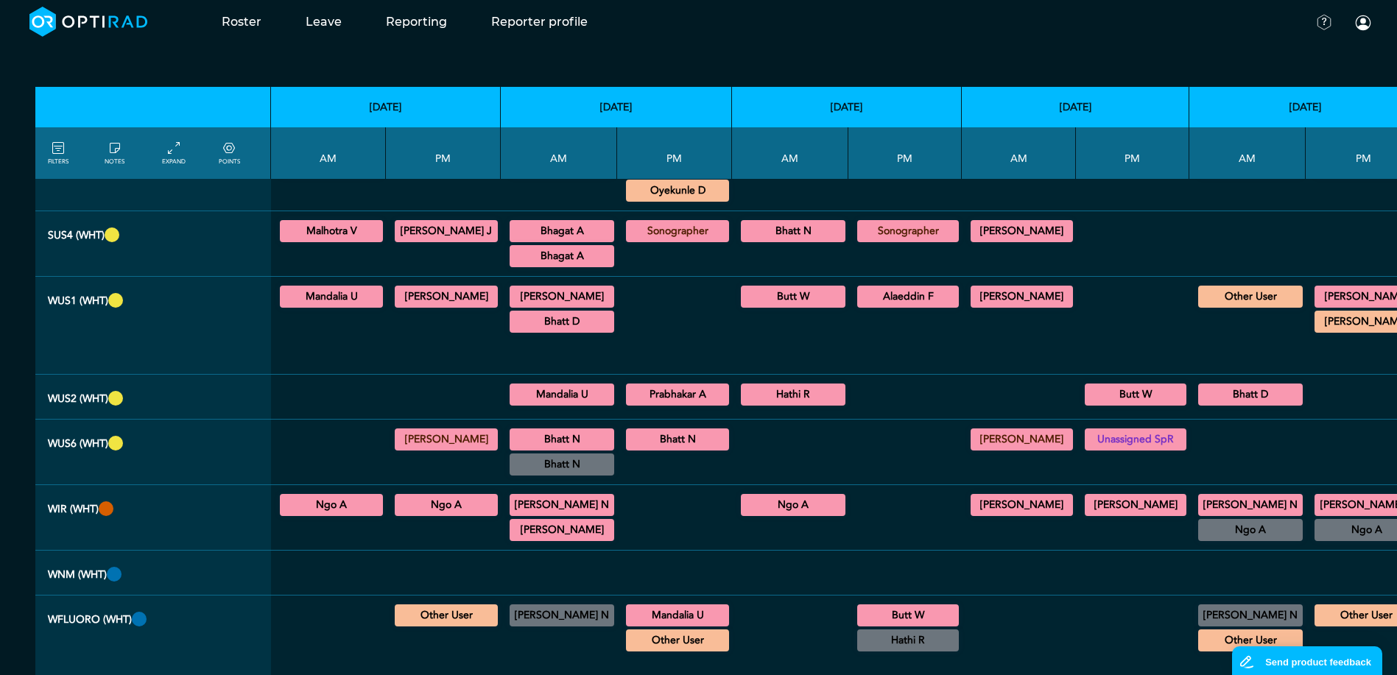
scroll to position [1325, 0]
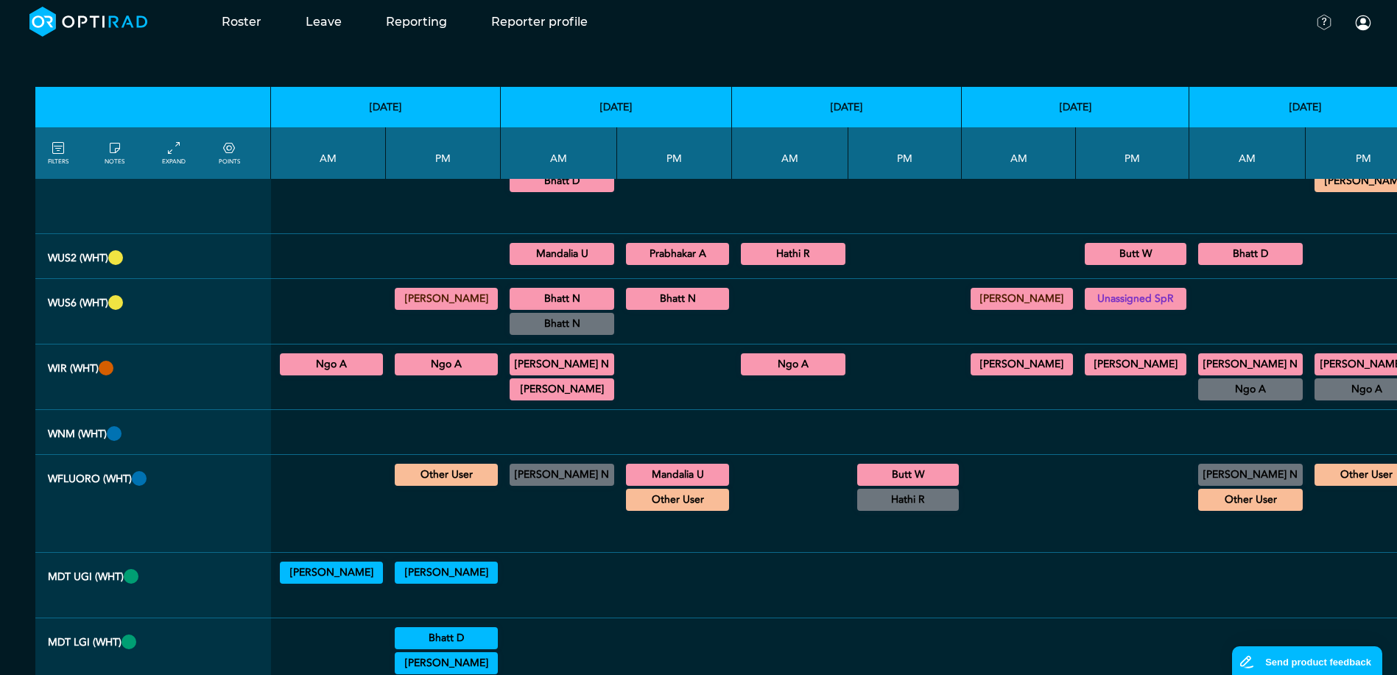
drag, startPoint x: 773, startPoint y: 569, endPoint x: 741, endPoint y: 565, distance: 32.7
click at [746, 546] on div at bounding box center [790, 503] width 105 height 85
click at [456, 484] on summary "Other User" at bounding box center [446, 475] width 99 height 18
click at [465, 484] on summary "Other User" at bounding box center [446, 475] width 99 height 18
click at [635, 509] on summary "Other User" at bounding box center [677, 500] width 99 height 18
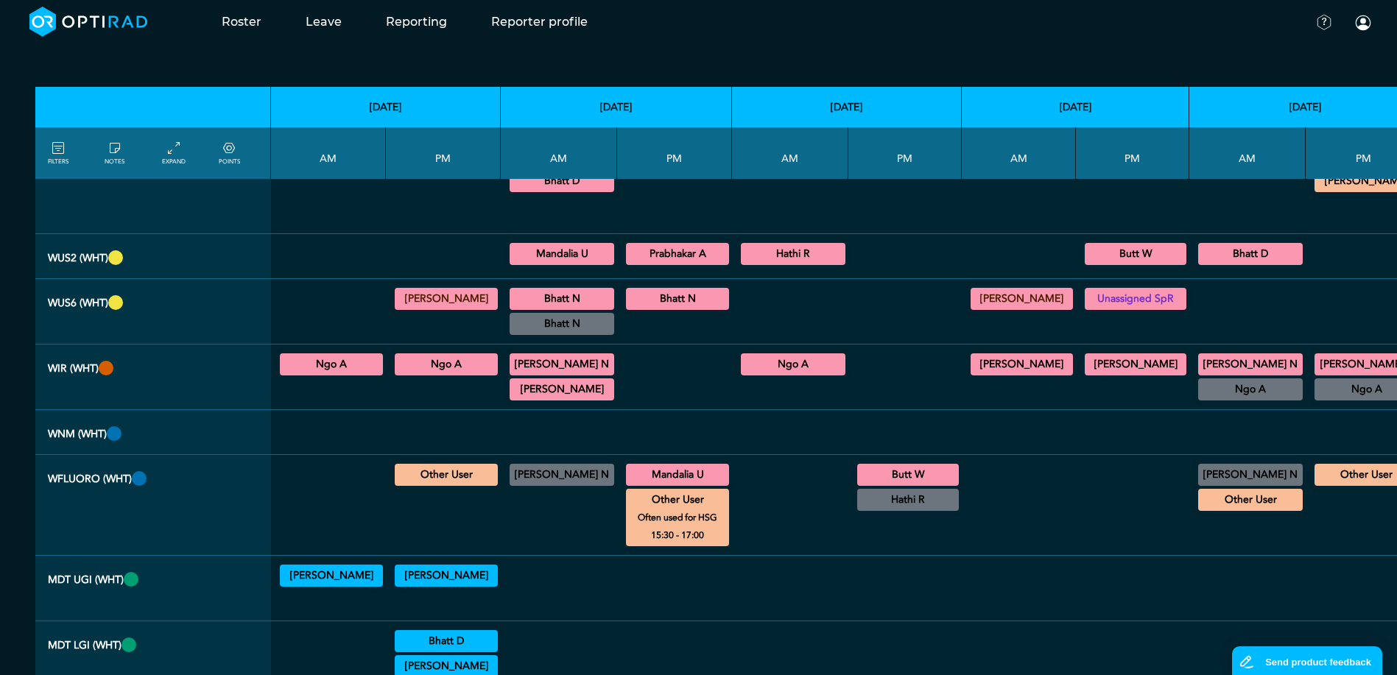
click at [643, 509] on summary "Other User" at bounding box center [677, 500] width 99 height 18
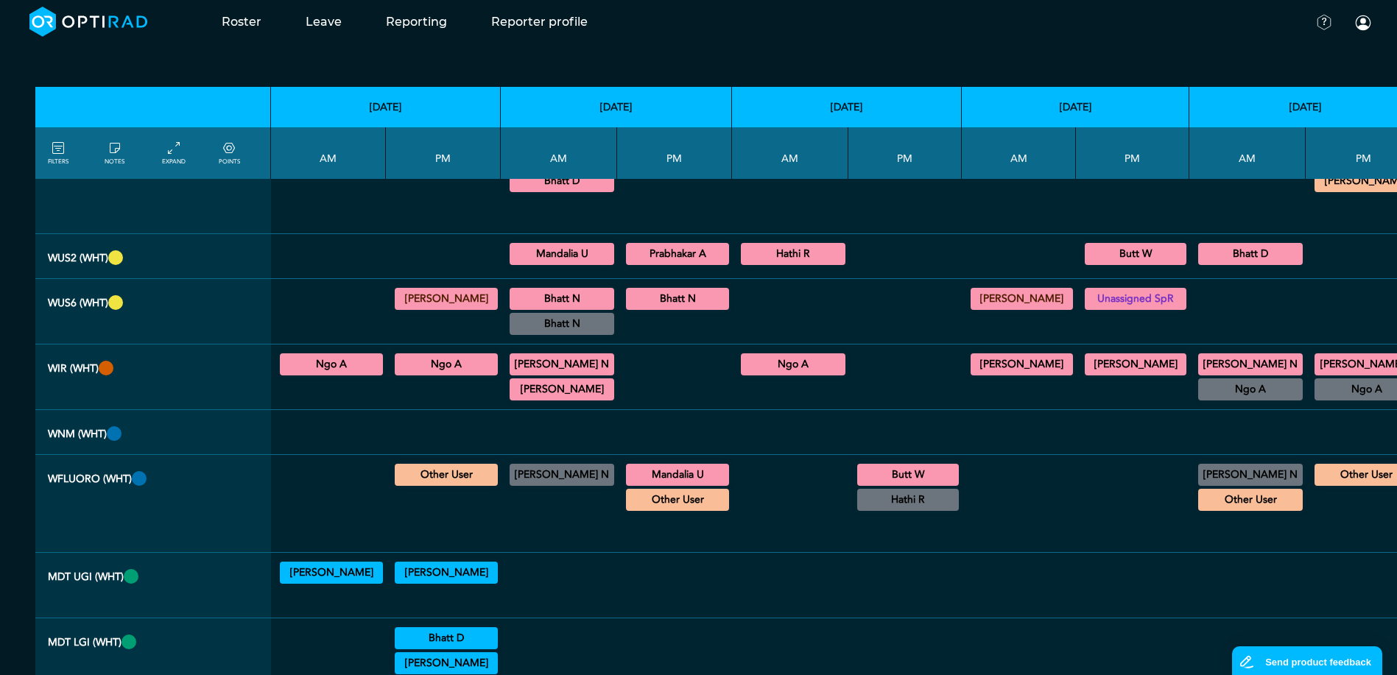
click at [1205, 486] on div "[PERSON_NAME] N General IR/IR General Interventional/IR Non-Vascular Diagnostic…" at bounding box center [1250, 475] width 105 height 22
click at [1211, 509] on summary "Other User" at bounding box center [1250, 500] width 100 height 18
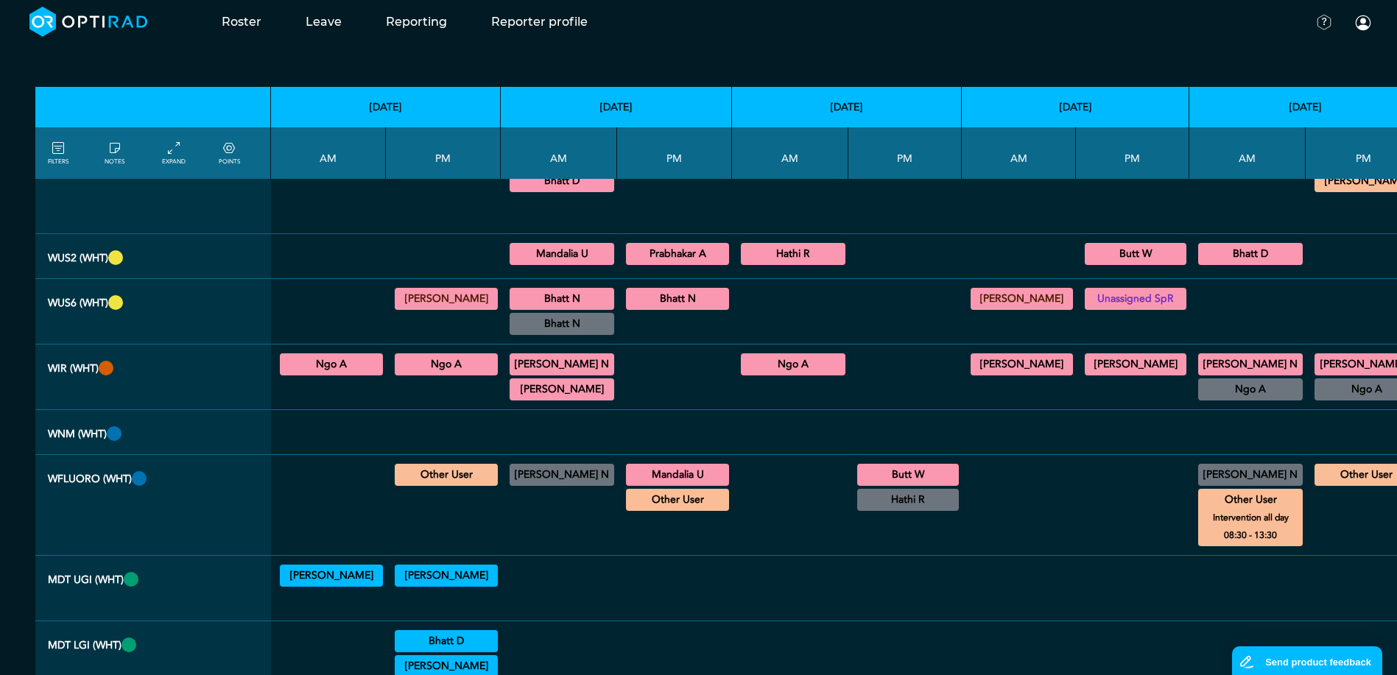
click at [1200, 509] on summary "Other User" at bounding box center [1250, 500] width 100 height 18
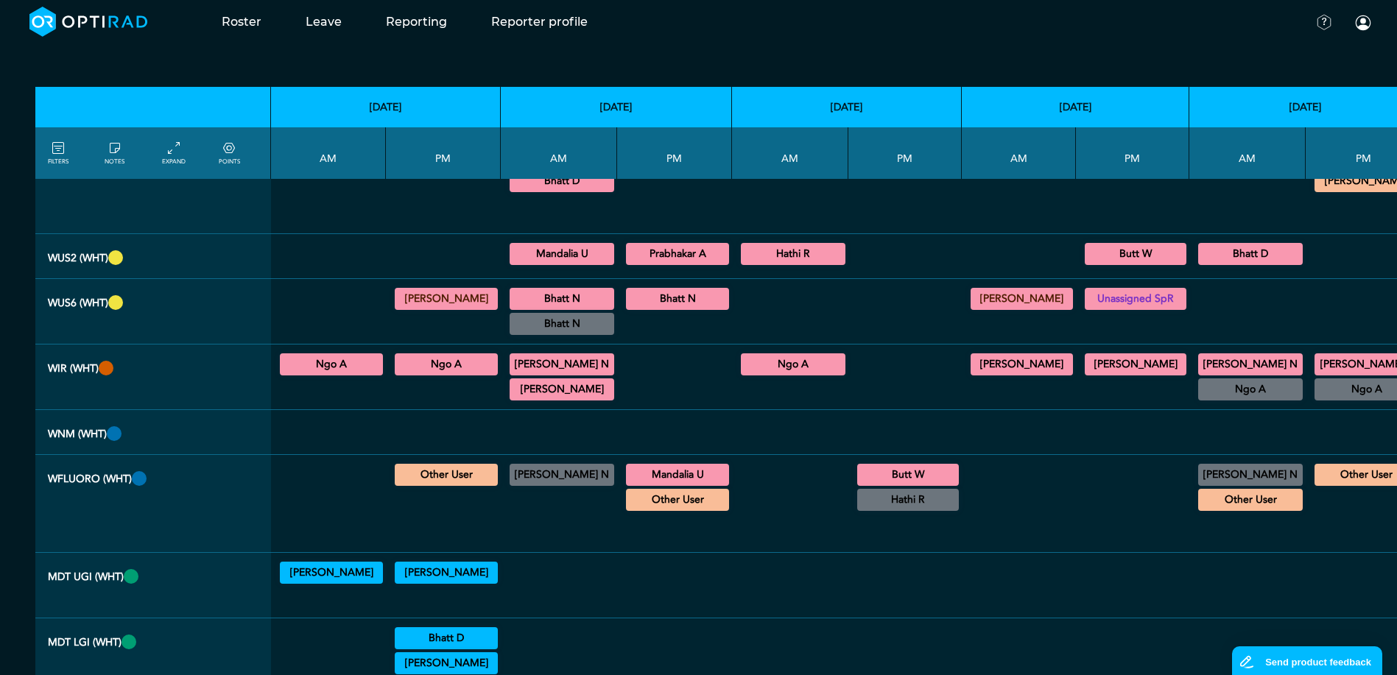
click at [1331, 484] on summary "Other User" at bounding box center [1365, 475] width 99 height 18
click at [1330, 484] on summary "Other User" at bounding box center [1365, 475] width 99 height 18
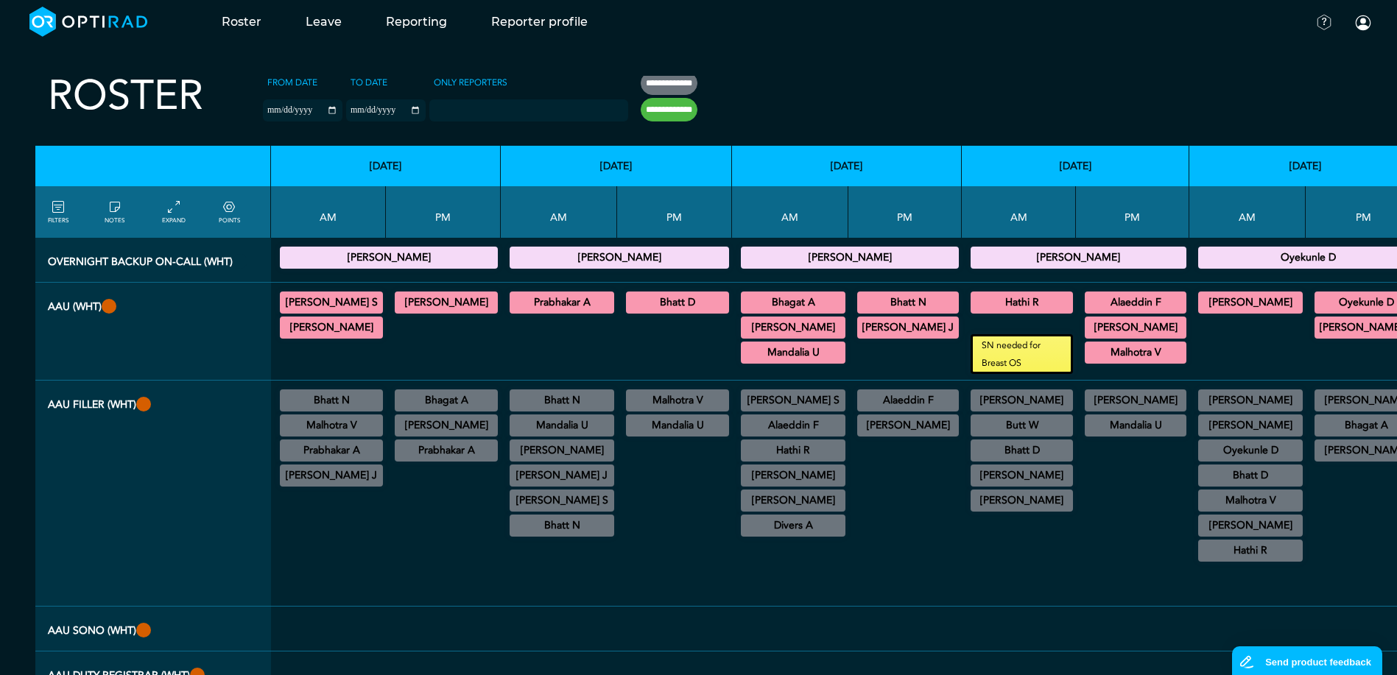
scroll to position [0, 0]
